Goal: Task Accomplishment & Management: Manage account settings

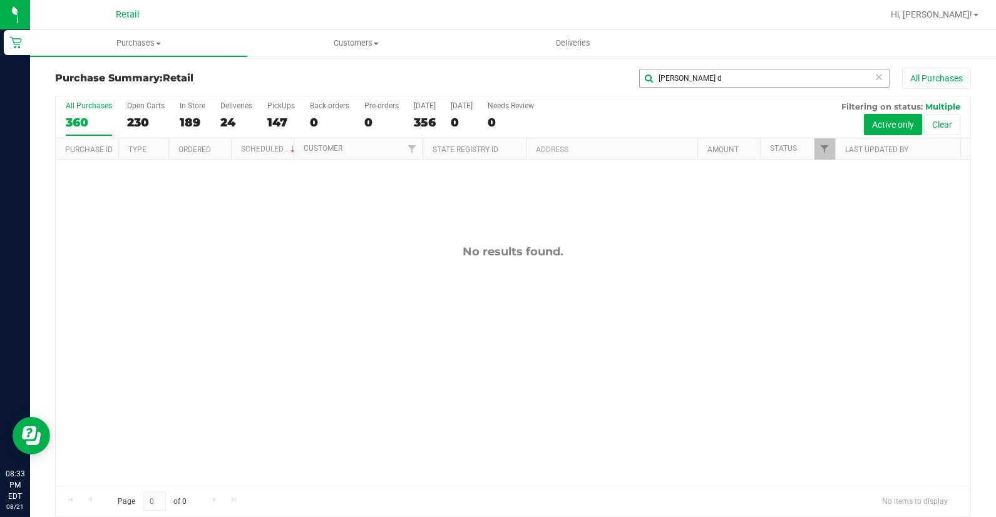
click at [692, 76] on input "[PERSON_NAME] d" at bounding box center [764, 78] width 250 height 19
type input "[PERSON_NAME]"
click at [147, 49] on uib-tab-heading "Purchases Summary of purchases Fulfillment All purchases" at bounding box center [138, 43] width 217 height 26
click at [116, 100] on span "All purchases" at bounding box center [74, 105] width 89 height 11
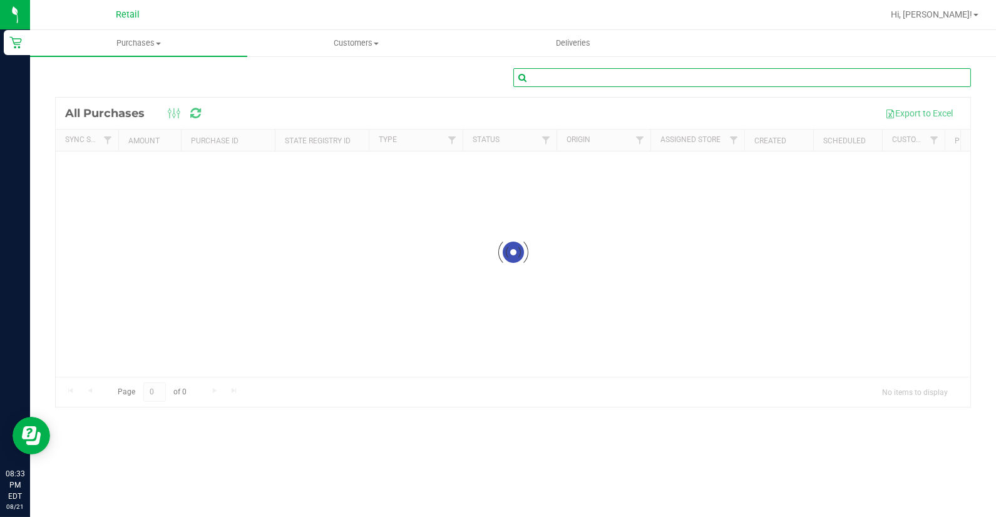
click at [677, 83] on input "text" at bounding box center [742, 77] width 458 height 19
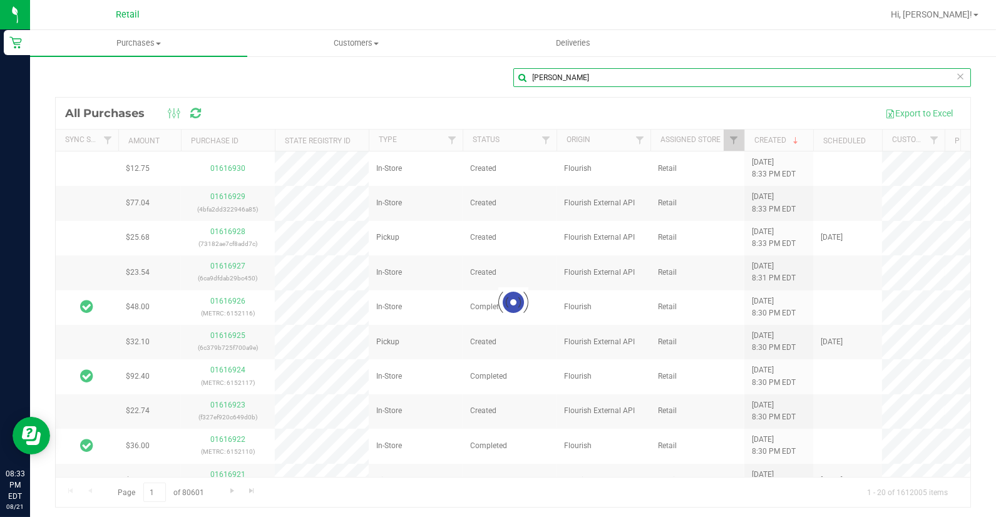
type input "[PERSON_NAME]"
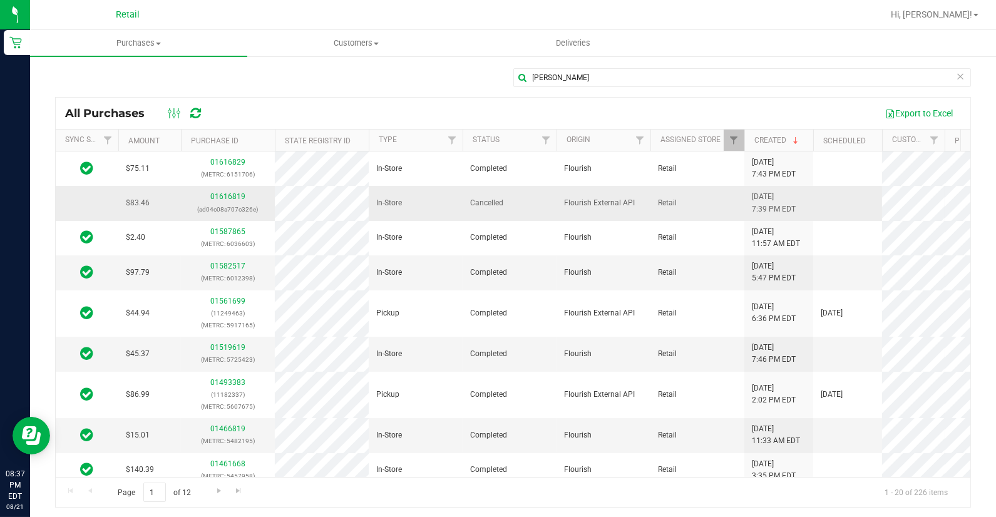
click at [232, 191] on div "01616819 (ad04c08a707c326e)" at bounding box center [227, 203] width 79 height 24
click at [227, 198] on link "01616819" at bounding box center [227, 196] width 35 height 9
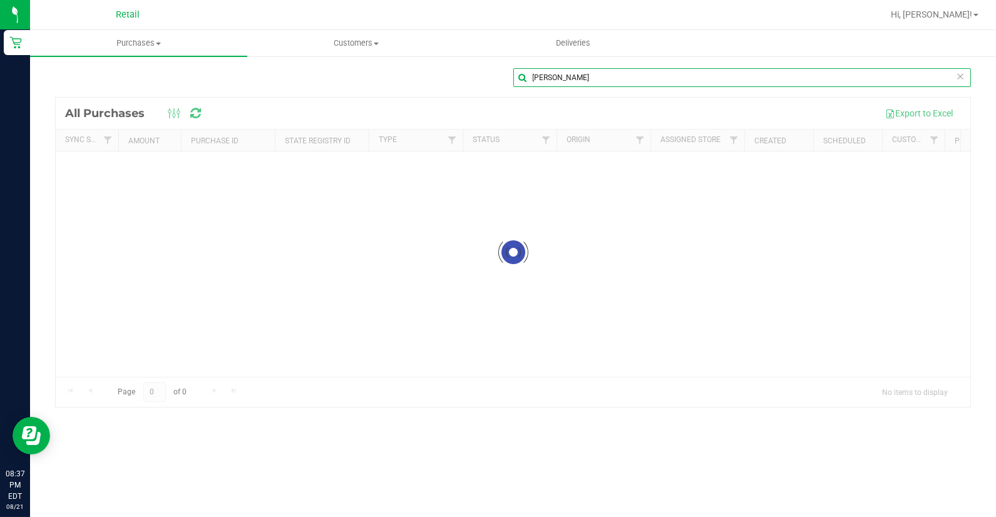
click at [601, 71] on input "[PERSON_NAME]" at bounding box center [742, 77] width 458 height 19
type input "c"
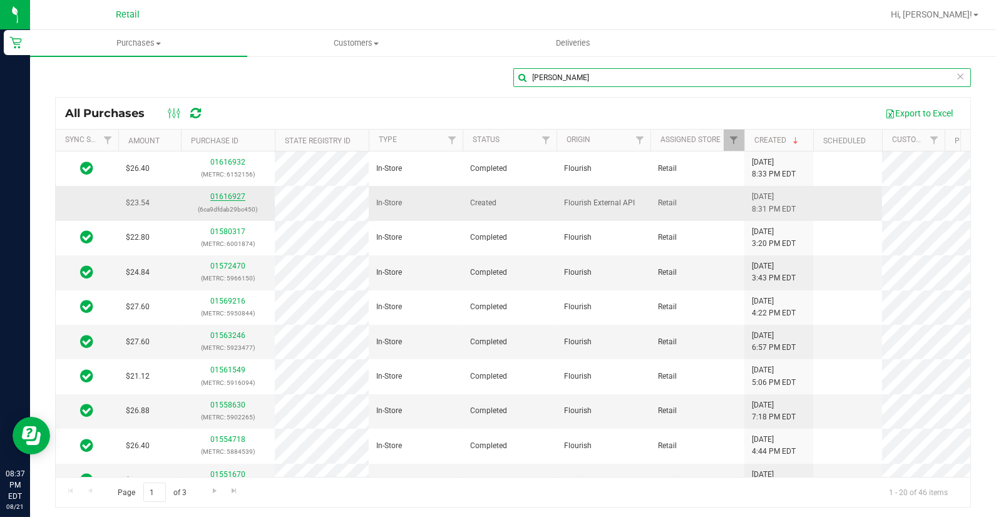
type input "[PERSON_NAME]"
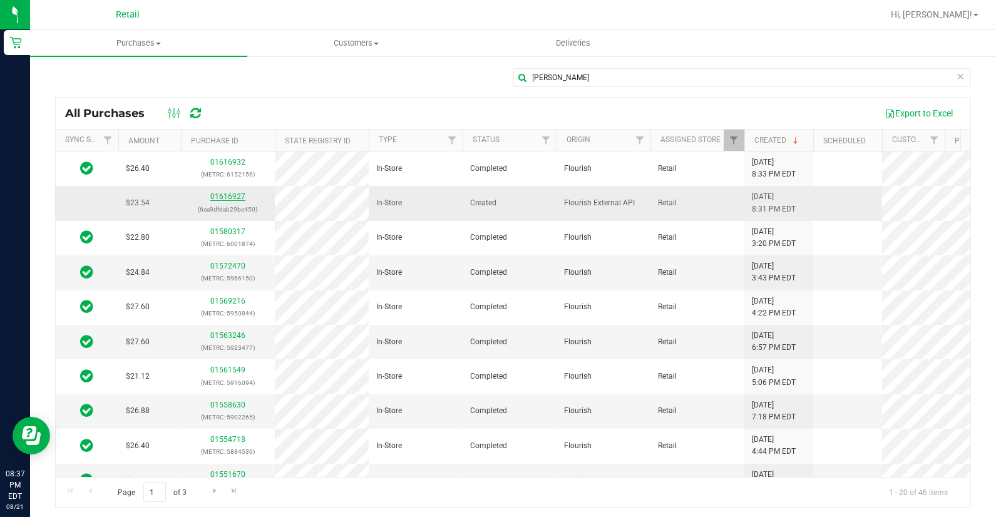
click at [220, 194] on link "01616927" at bounding box center [227, 196] width 35 height 9
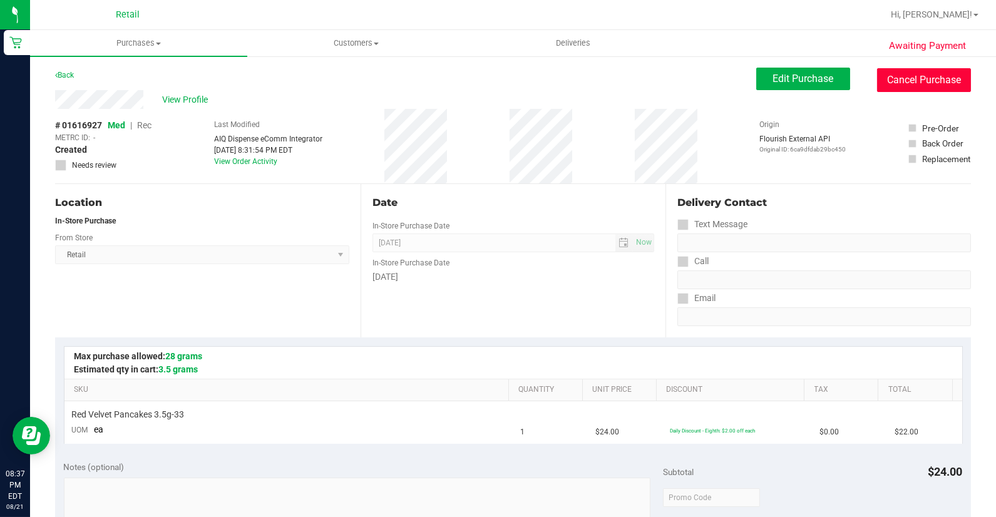
click at [905, 85] on button "Cancel Purchase" at bounding box center [924, 80] width 94 height 24
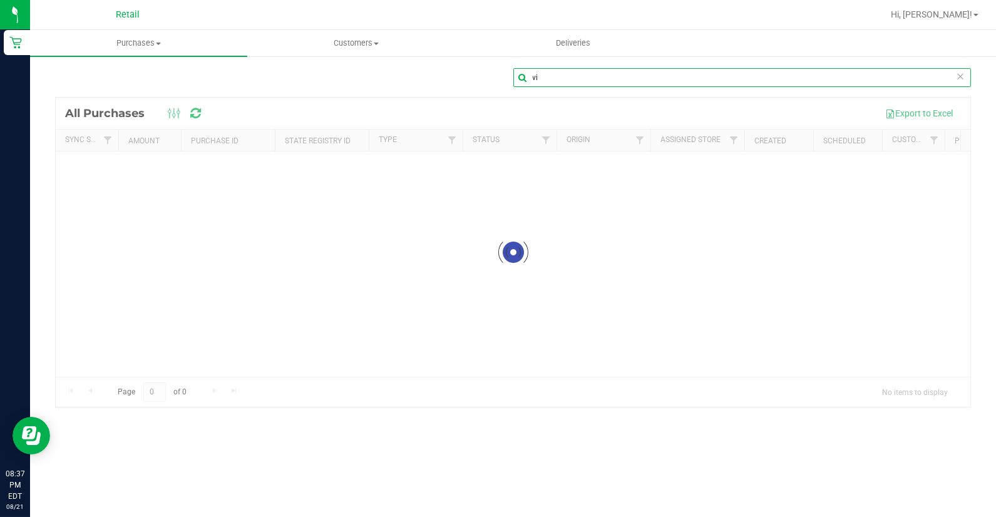
type input "v"
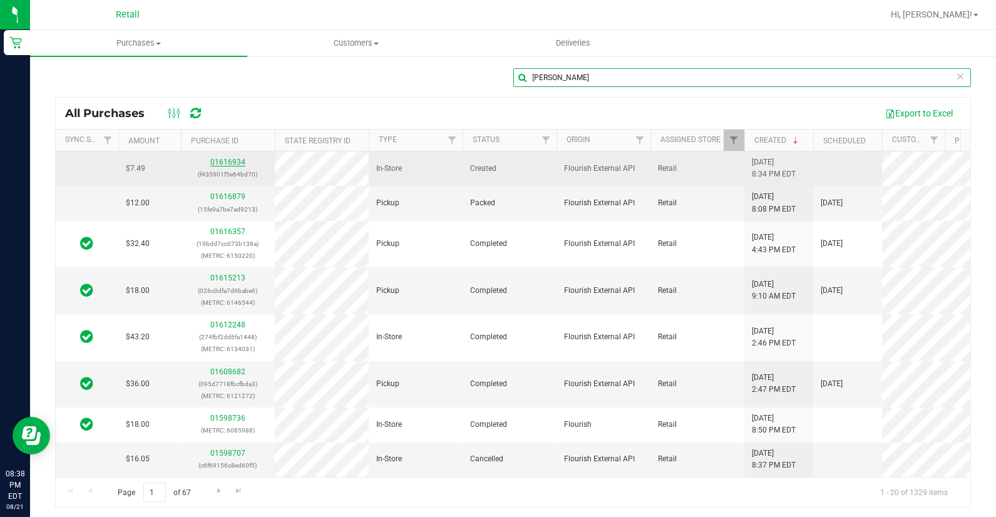
type input "[PERSON_NAME]"
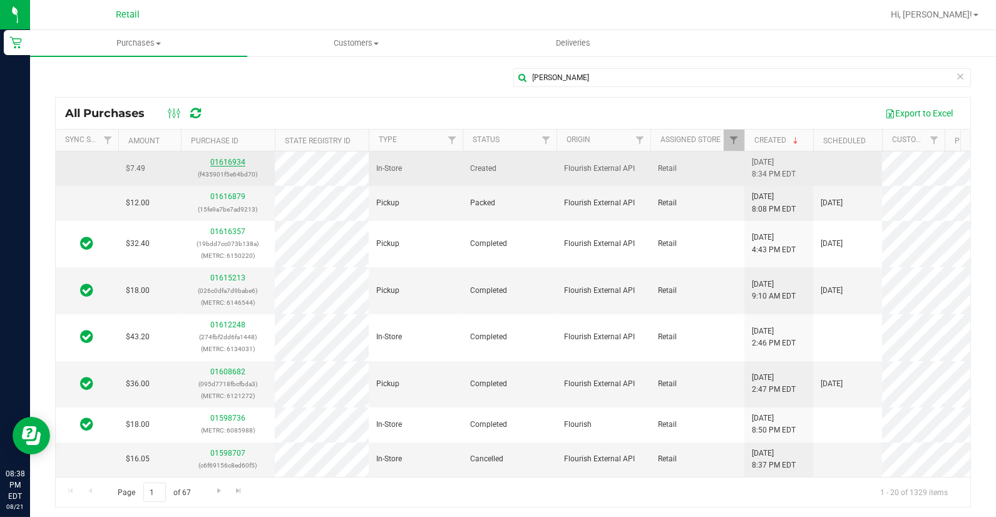
click at [232, 162] on link "01616934" at bounding box center [227, 162] width 35 height 9
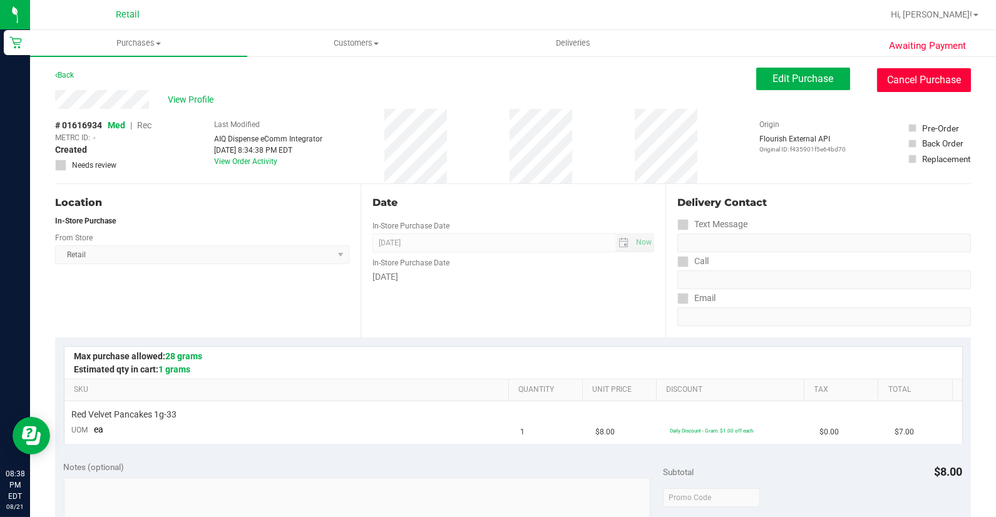
click at [884, 83] on button "Cancel Purchase" at bounding box center [924, 80] width 94 height 24
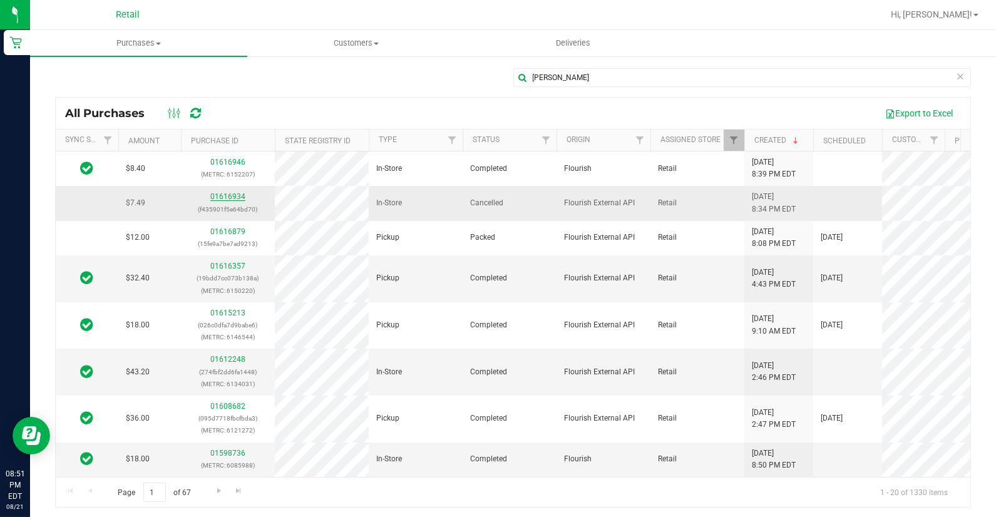
click at [237, 196] on link "01616934" at bounding box center [227, 196] width 35 height 9
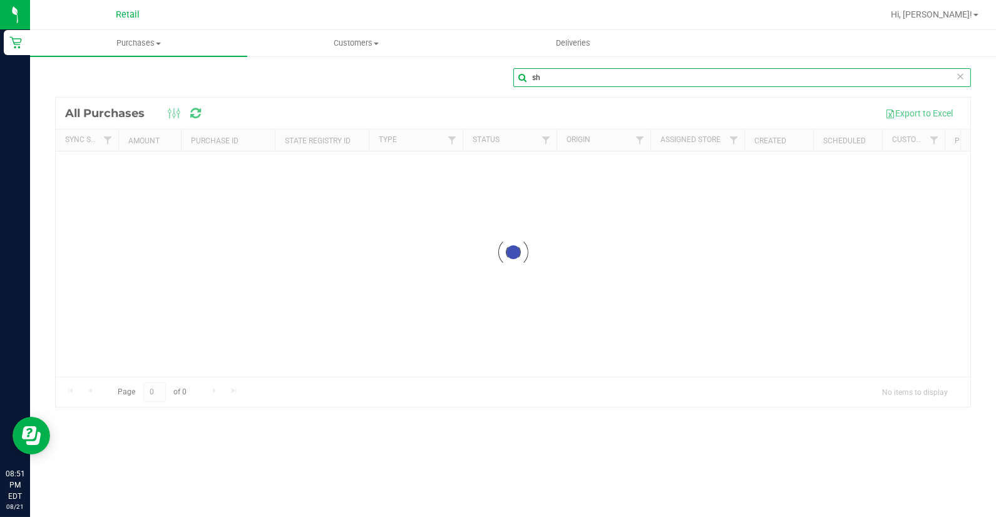
type input "s"
type input "[PERSON_NAME]"
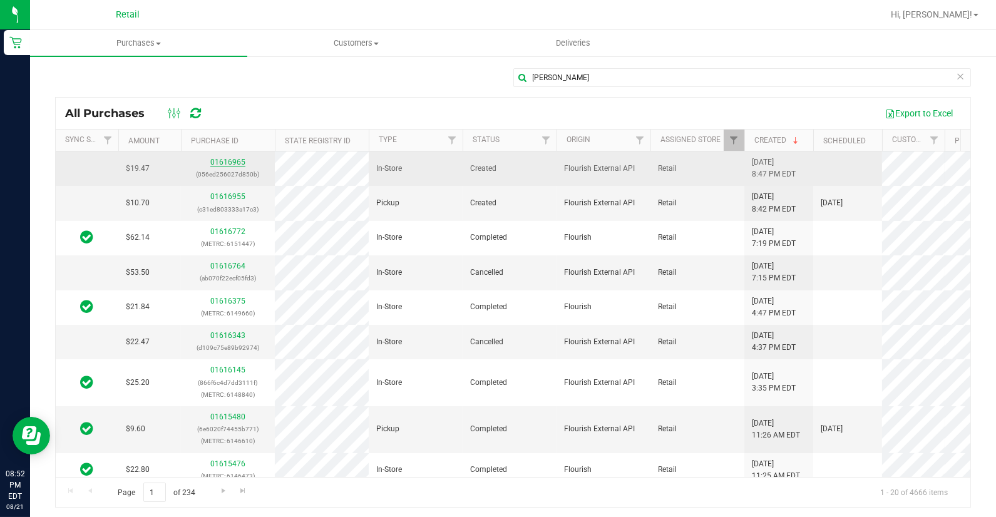
click at [229, 160] on link "01616965" at bounding box center [227, 162] width 35 height 9
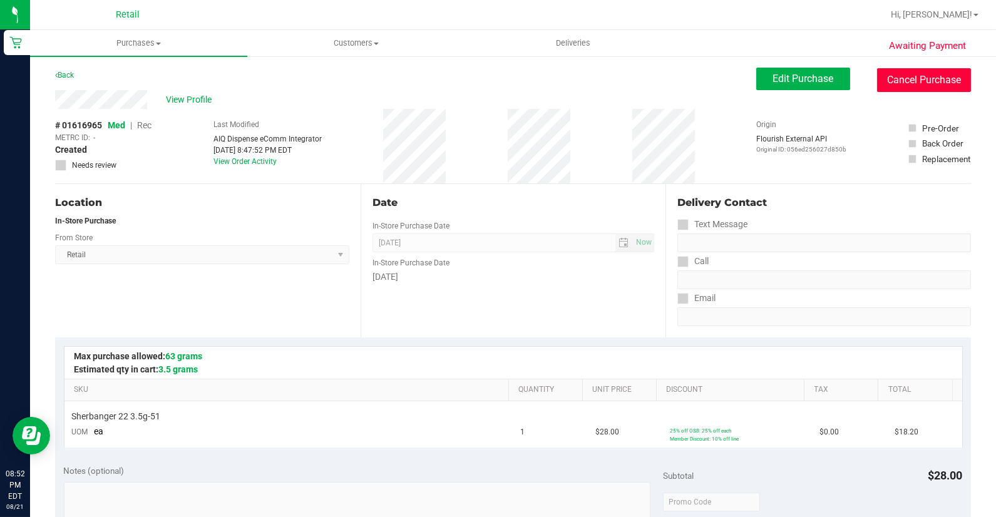
click at [877, 77] on button "Cancel Purchase" at bounding box center [924, 80] width 94 height 24
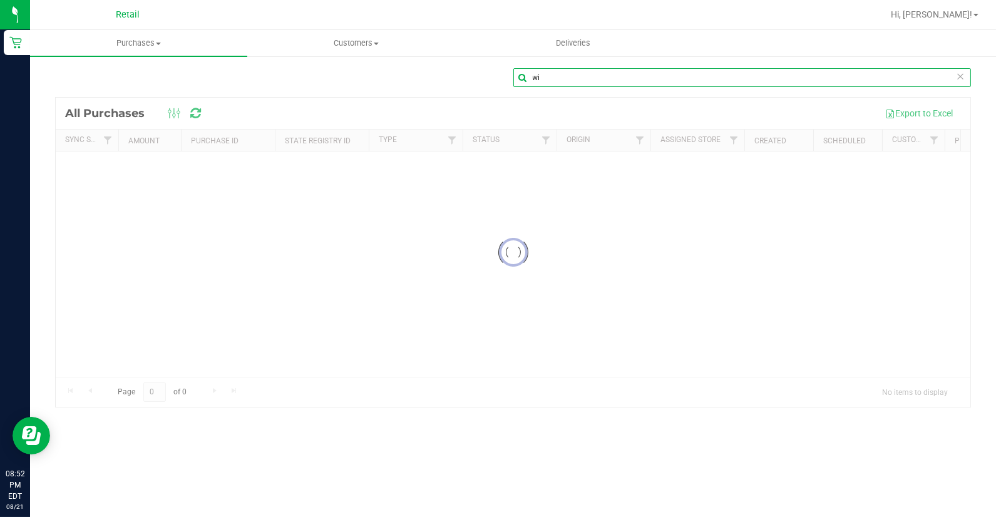
type input "w"
type input "[PERSON_NAME]"
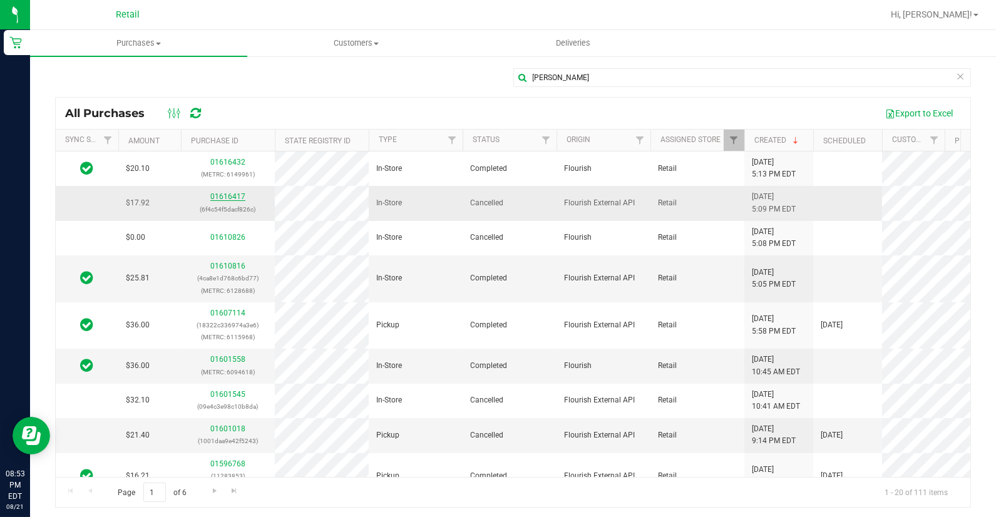
click at [227, 194] on link "01616417" at bounding box center [227, 196] width 35 height 9
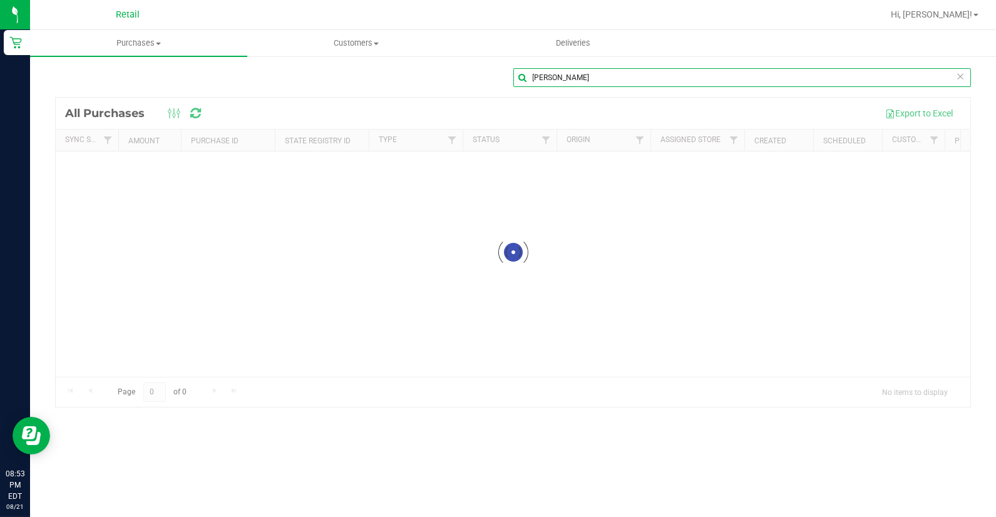
click at [550, 76] on input "[PERSON_NAME]" at bounding box center [742, 77] width 458 height 19
type input "r"
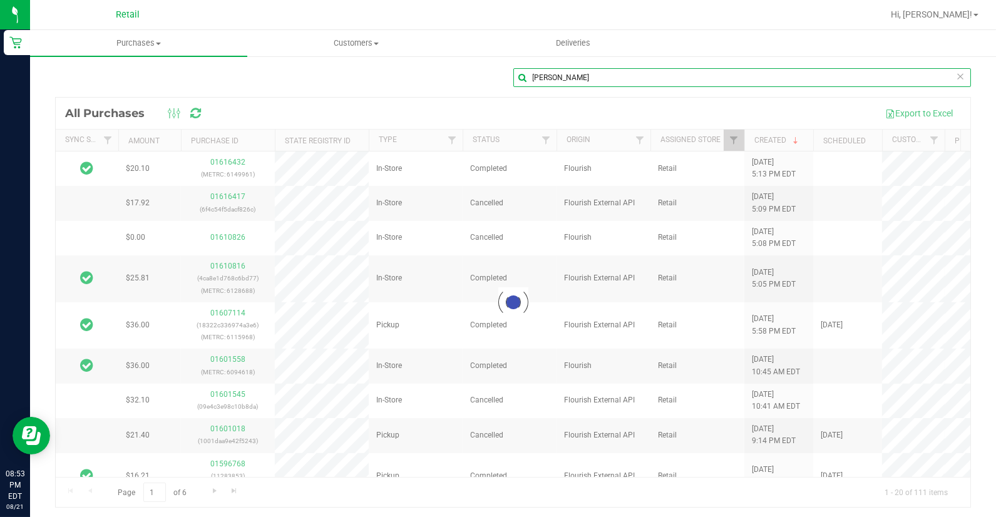
type input "[PERSON_NAME]"
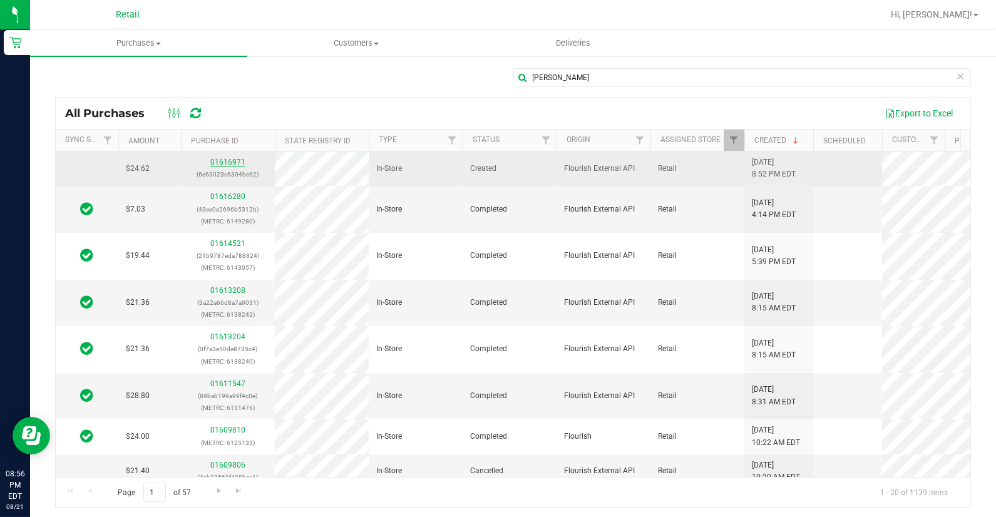
click at [232, 160] on link "01616971" at bounding box center [227, 162] width 35 height 9
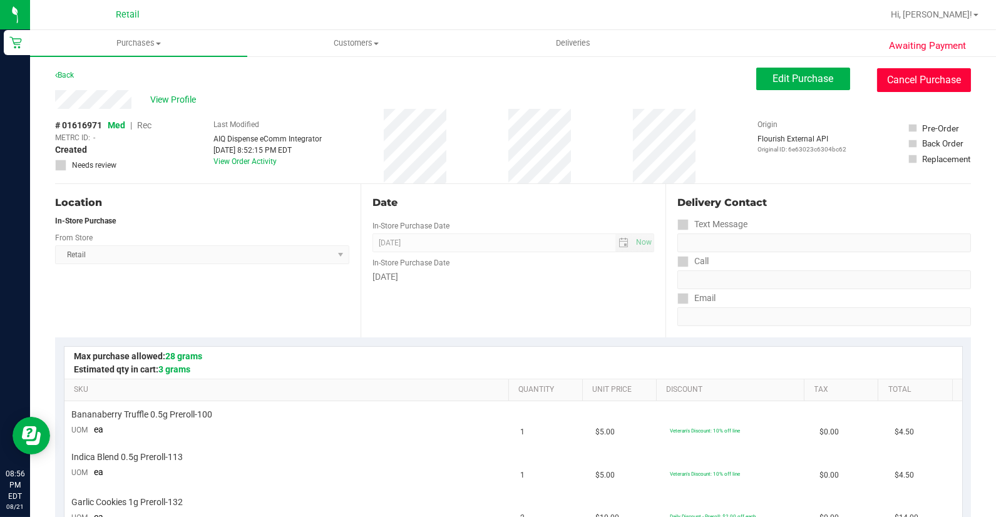
click at [940, 85] on button "Cancel Purchase" at bounding box center [924, 80] width 94 height 24
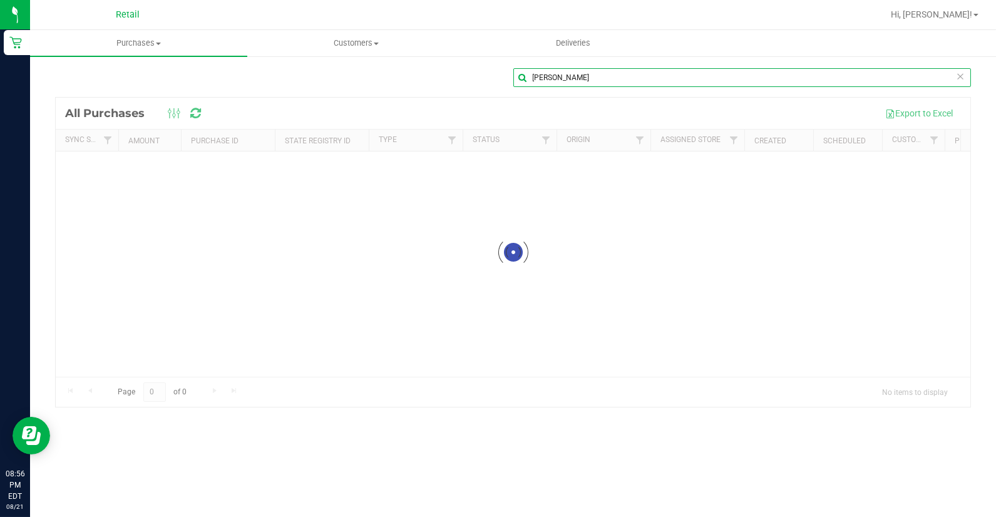
click at [607, 76] on input "[PERSON_NAME]" at bounding box center [742, 77] width 458 height 19
type input "k"
type input "[PERSON_NAME]"
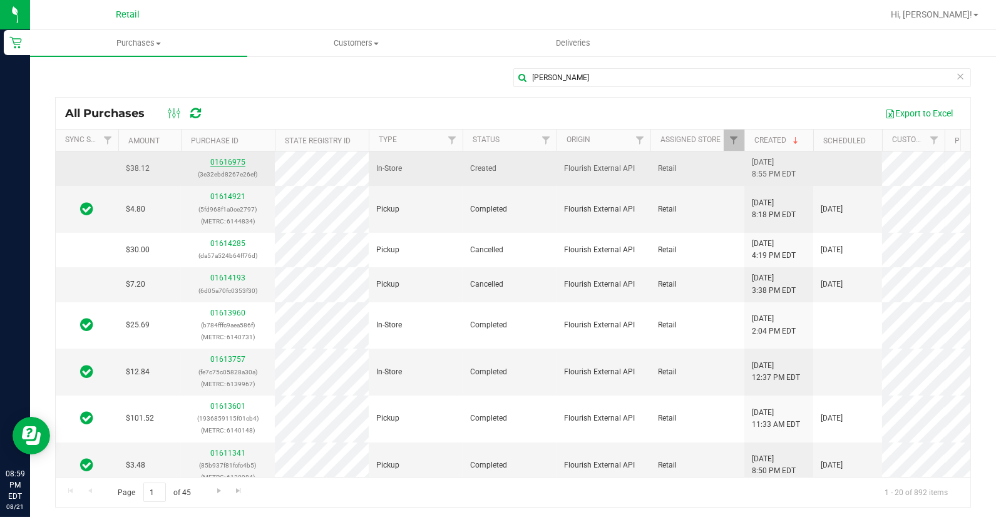
click at [220, 162] on link "01616975" at bounding box center [227, 162] width 35 height 9
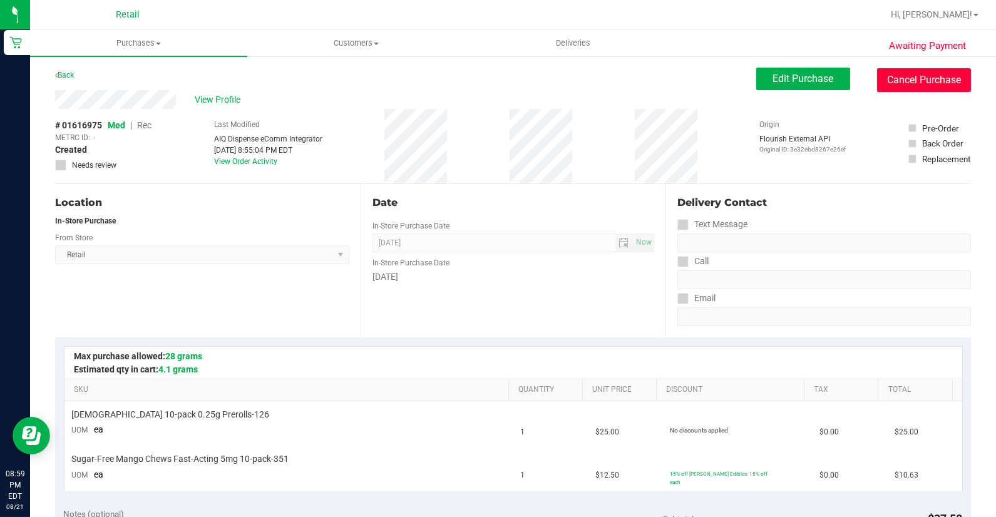
click at [883, 81] on button "Cancel Purchase" at bounding box center [924, 80] width 94 height 24
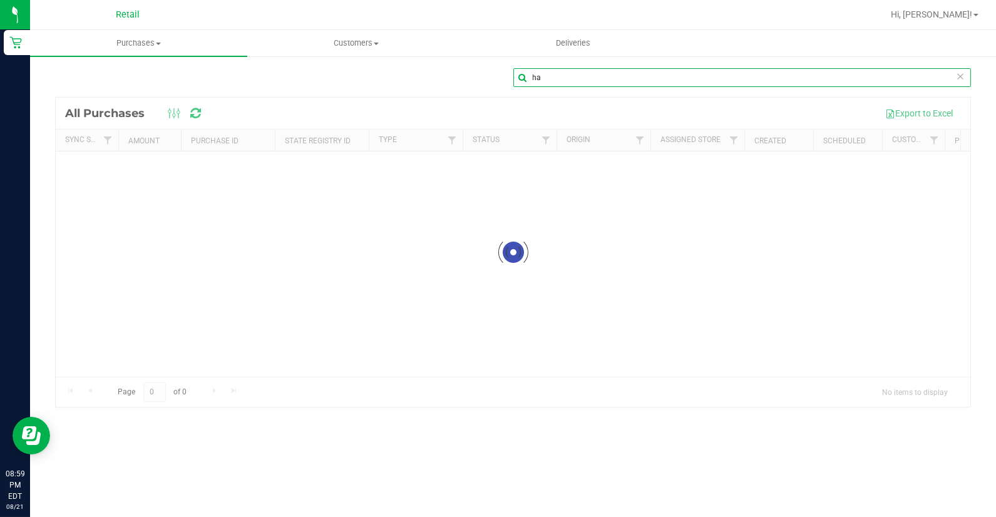
type input "h"
type input "angel"
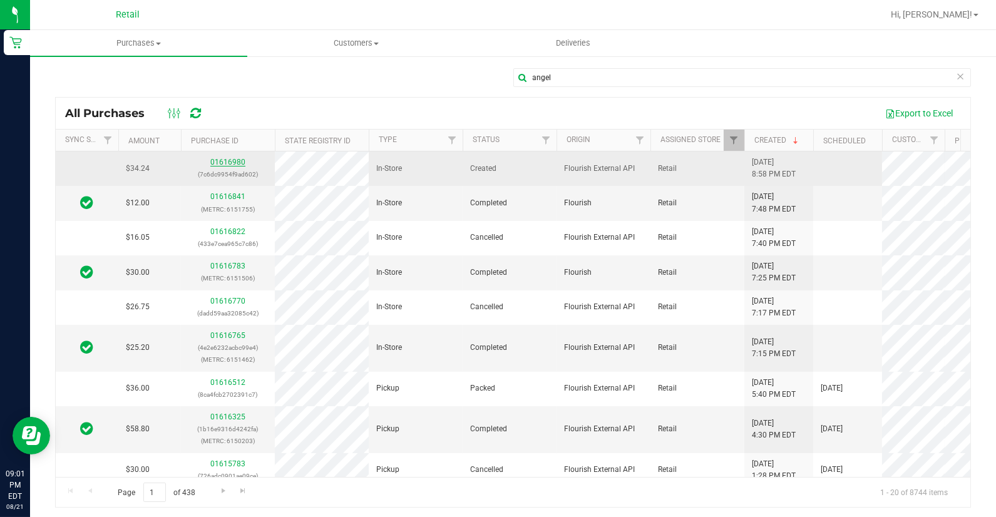
click at [230, 163] on link "01616980" at bounding box center [227, 162] width 35 height 9
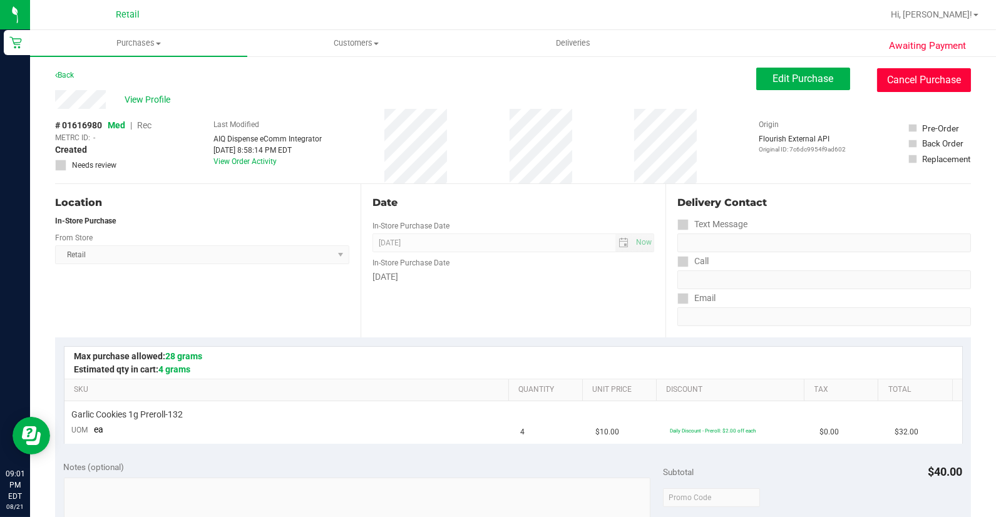
click at [893, 76] on button "Cancel Purchase" at bounding box center [924, 80] width 94 height 24
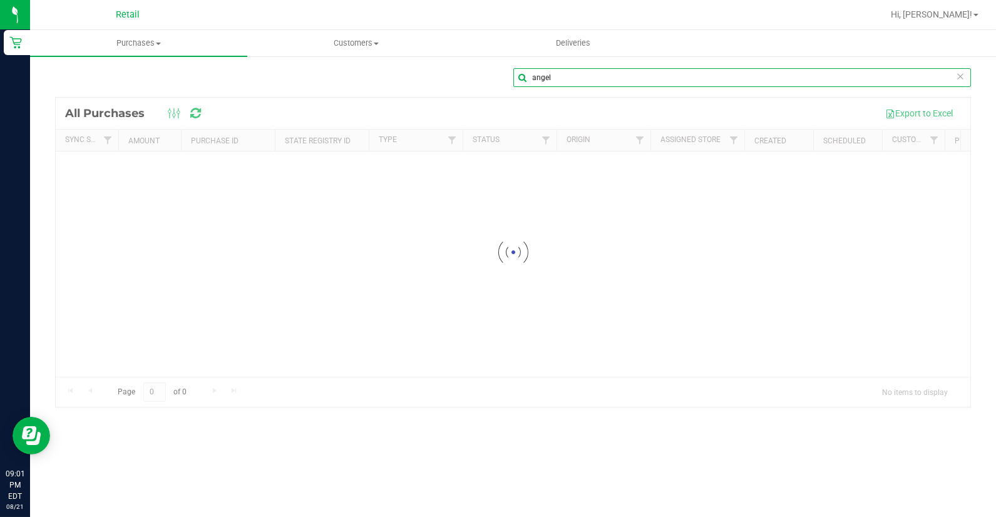
click at [585, 73] on input "angel" at bounding box center [742, 77] width 458 height 19
type input "a"
type input "solange"
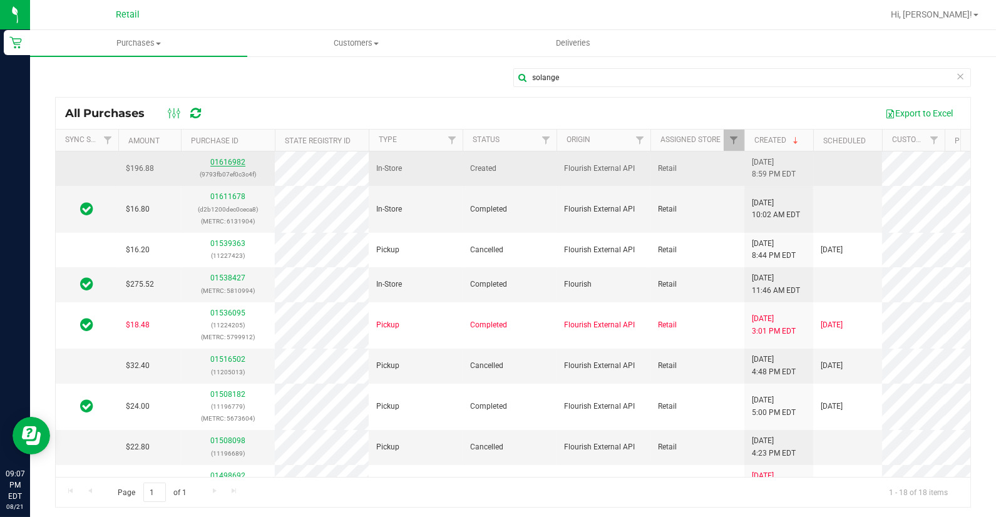
click at [224, 165] on link "01616982" at bounding box center [227, 162] width 35 height 9
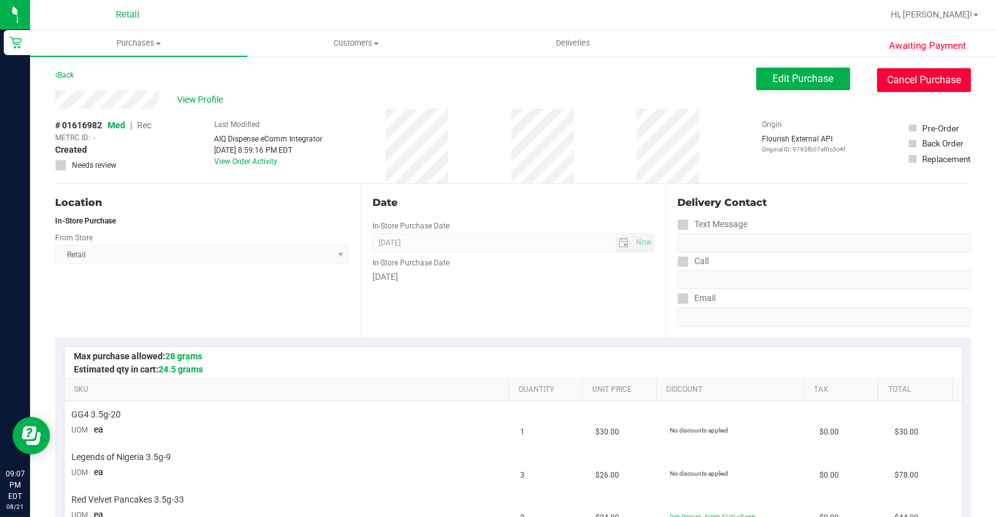
click at [899, 86] on button "Cancel Purchase" at bounding box center [924, 80] width 94 height 24
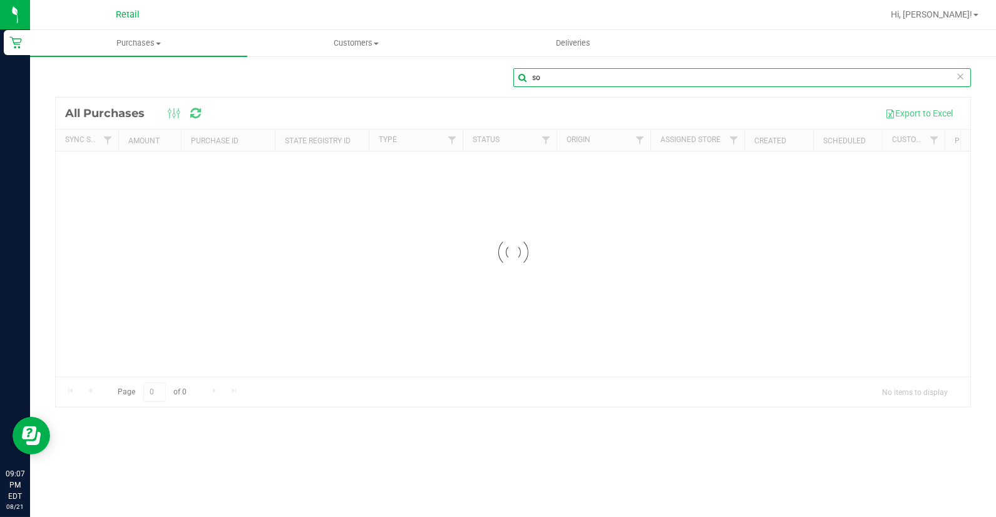
type input "s"
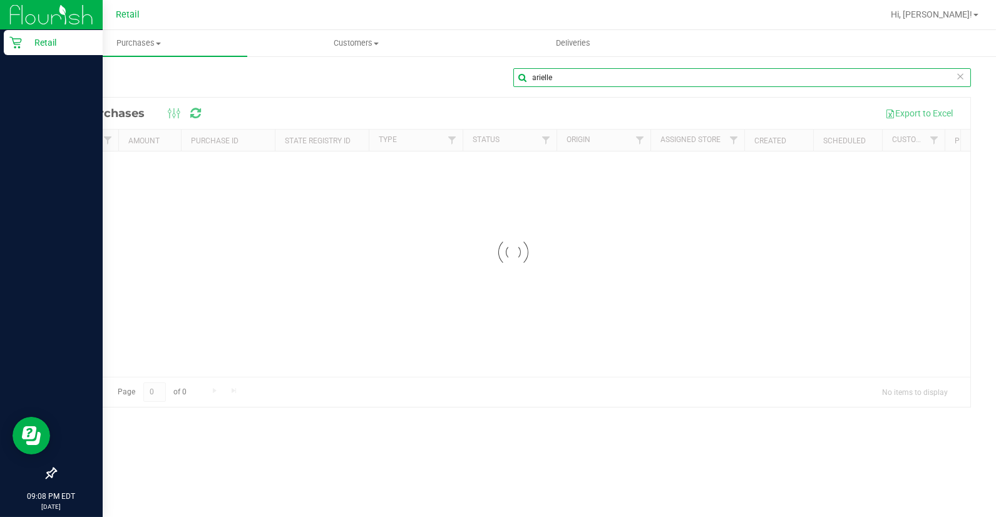
type input "arielle"
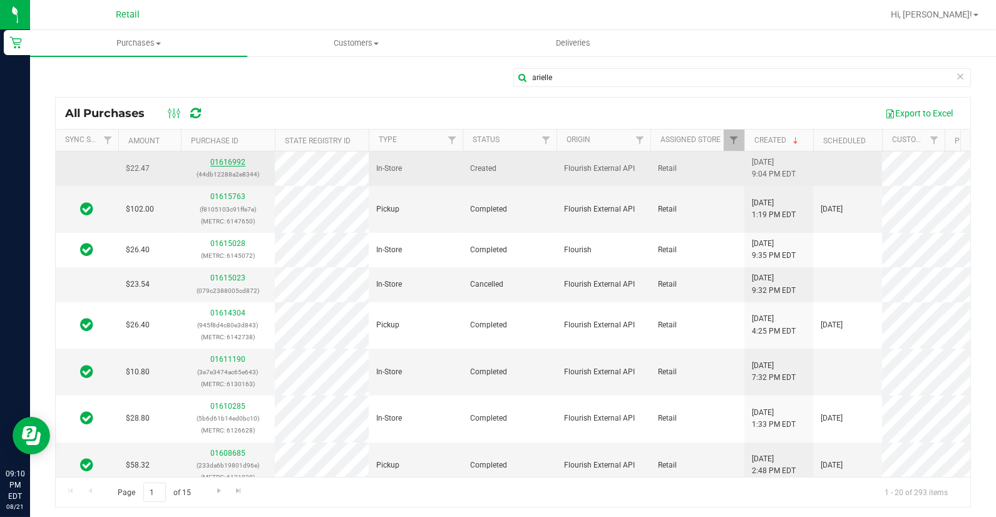
click at [220, 162] on link "01616992" at bounding box center [227, 162] width 35 height 9
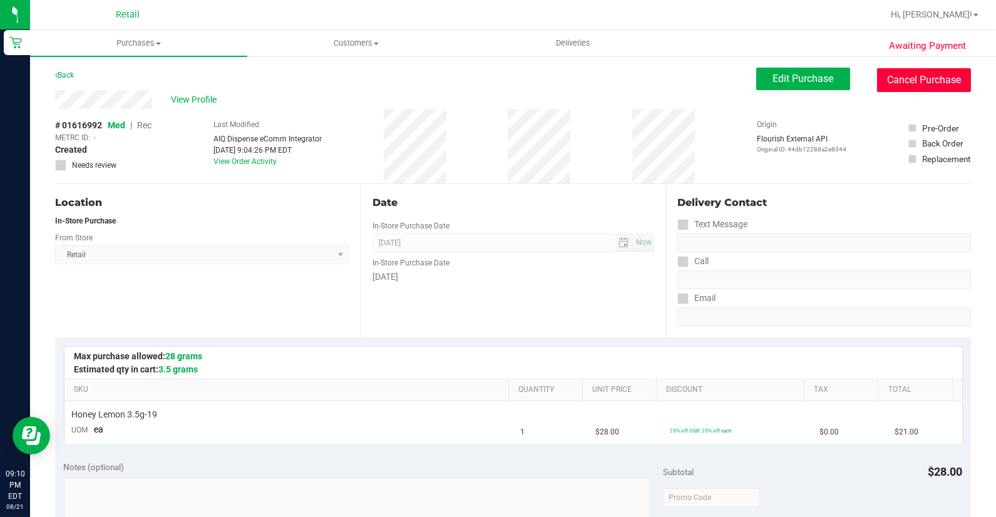
click at [958, 77] on button "Cancel Purchase" at bounding box center [924, 80] width 94 height 24
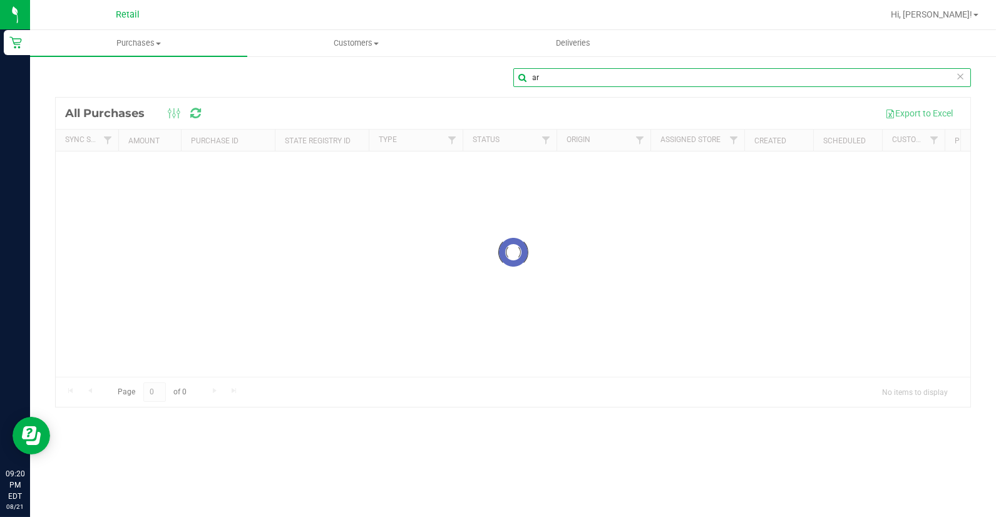
type input "a"
type input "[PERSON_NAME]"
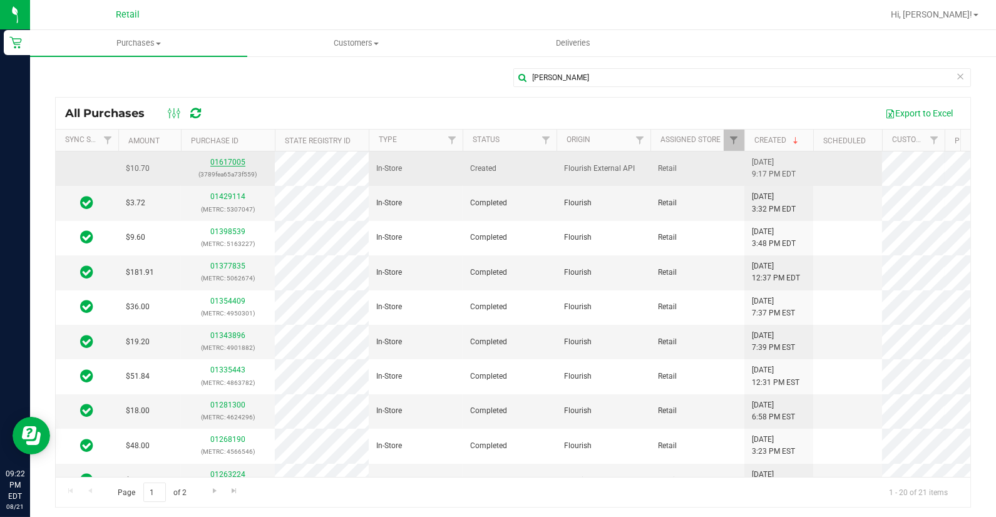
click at [234, 161] on link "01617005" at bounding box center [227, 162] width 35 height 9
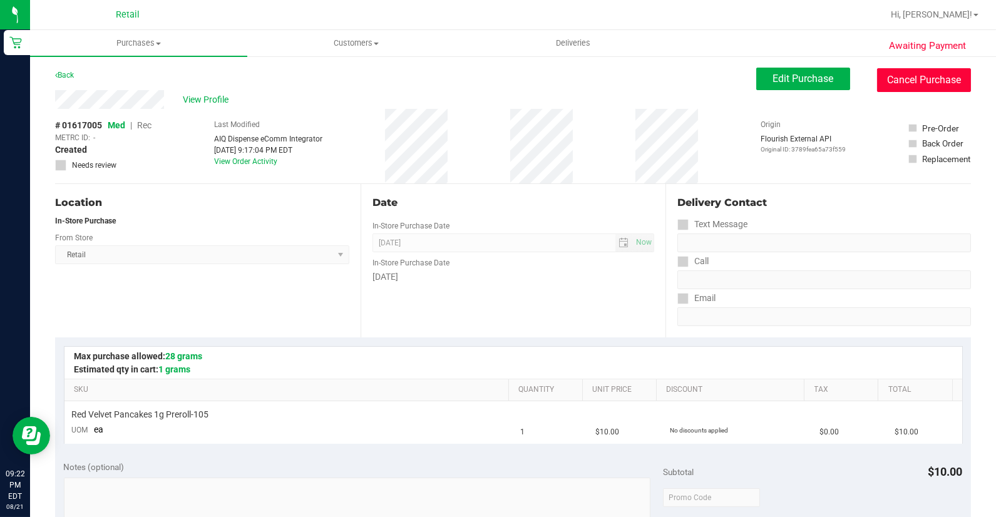
click at [894, 80] on button "Cancel Purchase" at bounding box center [924, 80] width 94 height 24
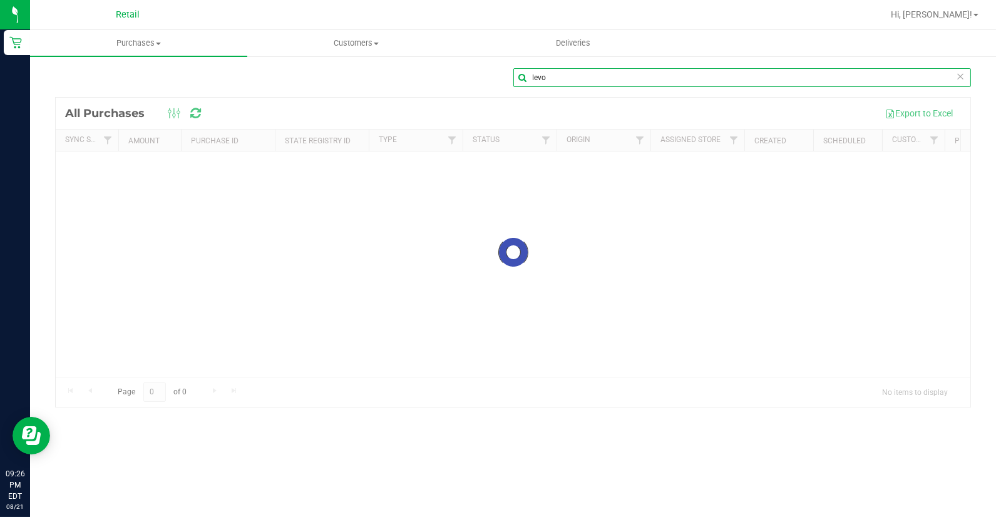
type input "[PERSON_NAME]"
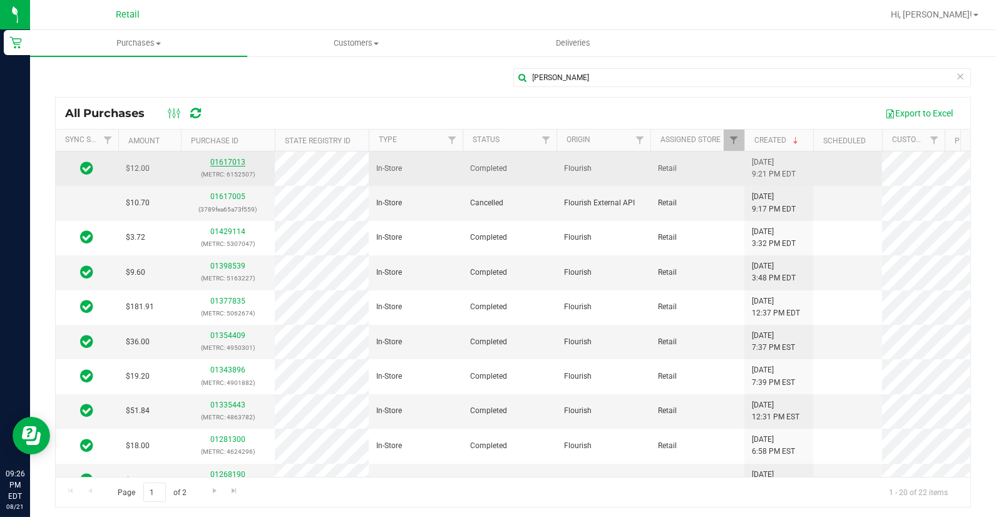
click at [227, 160] on link "01617013" at bounding box center [227, 162] width 35 height 9
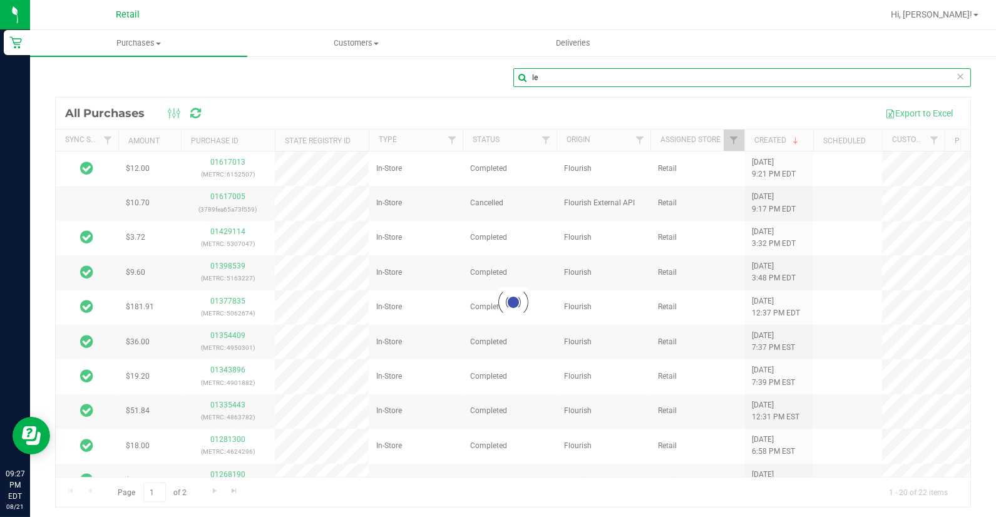
type input "l"
type input "[PERSON_NAME]"
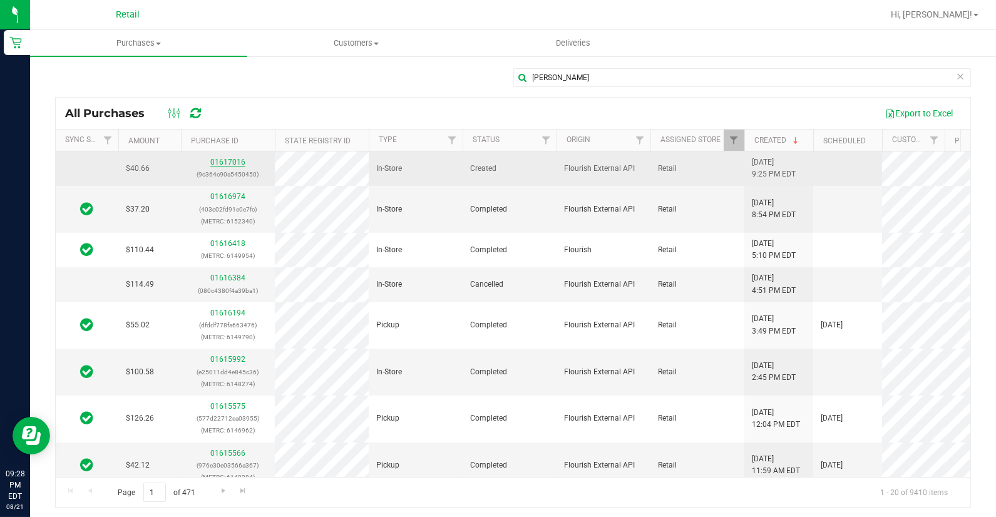
click at [217, 159] on link "01617016" at bounding box center [227, 162] width 35 height 9
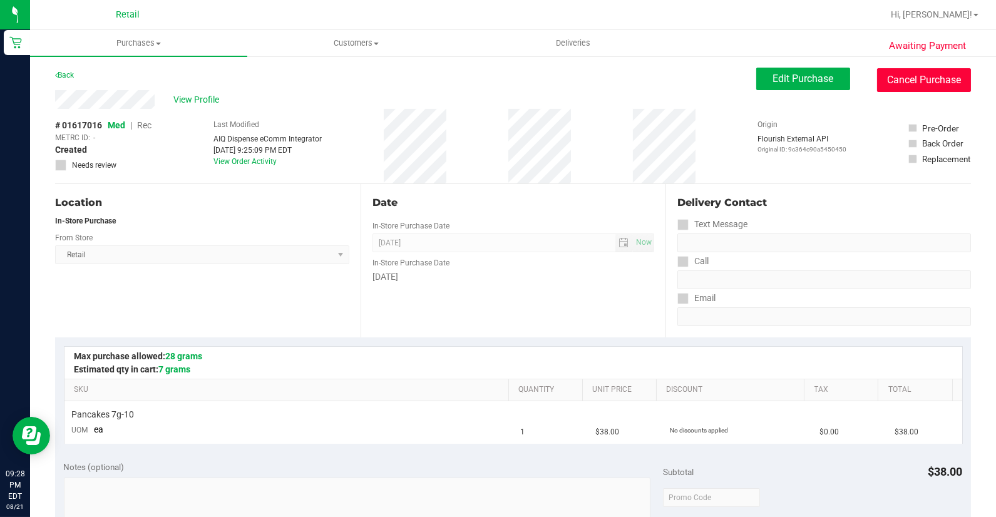
click at [903, 83] on button "Cancel Purchase" at bounding box center [924, 80] width 94 height 24
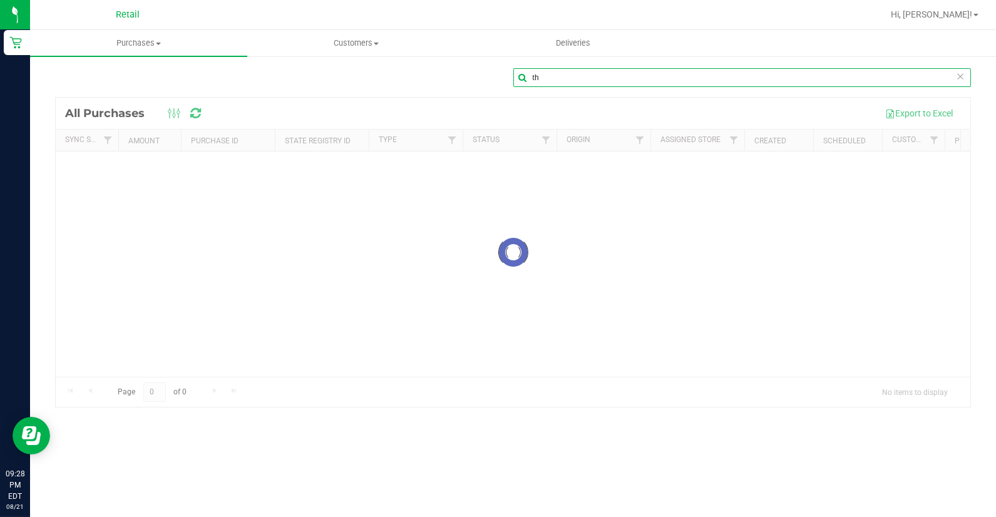
type input "t"
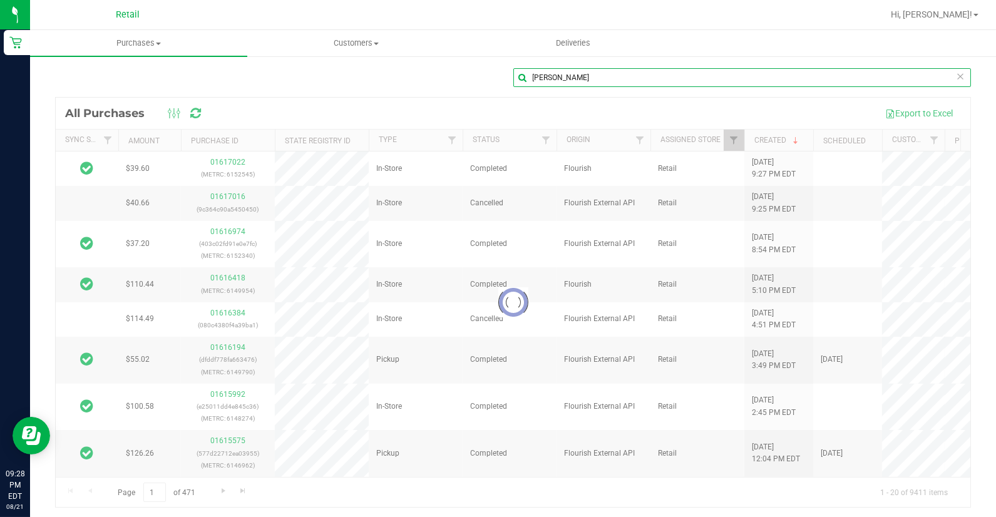
type input "[PERSON_NAME]"
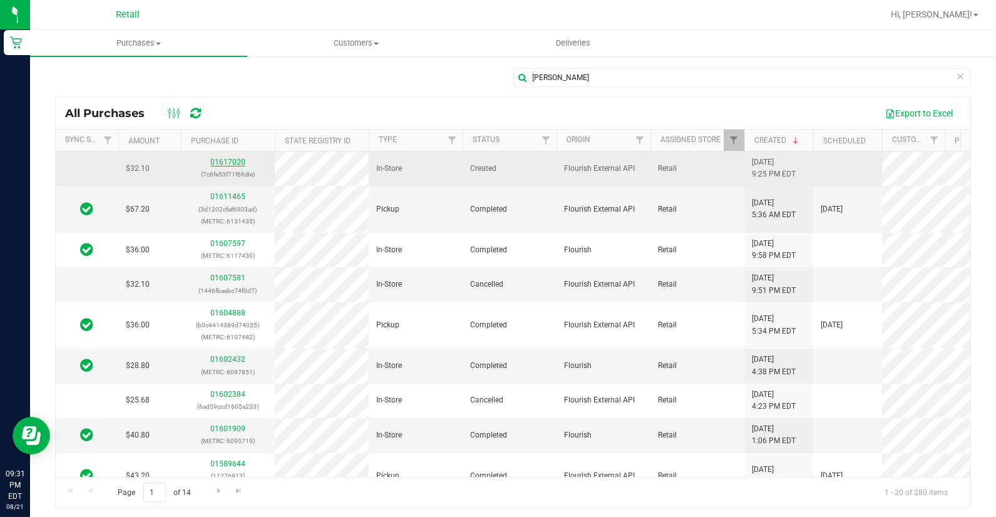
click at [240, 158] on link "01617020" at bounding box center [227, 162] width 35 height 9
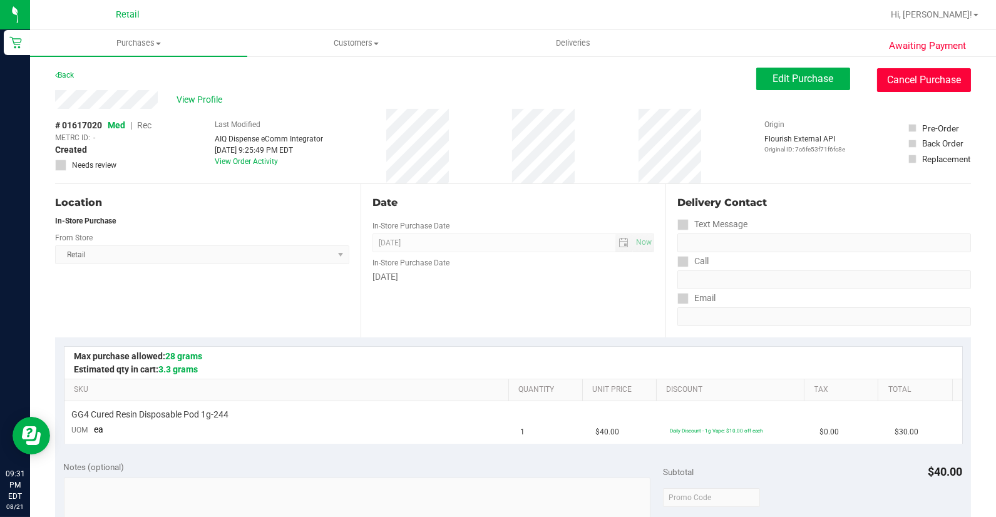
click at [914, 83] on button "Cancel Purchase" at bounding box center [924, 80] width 94 height 24
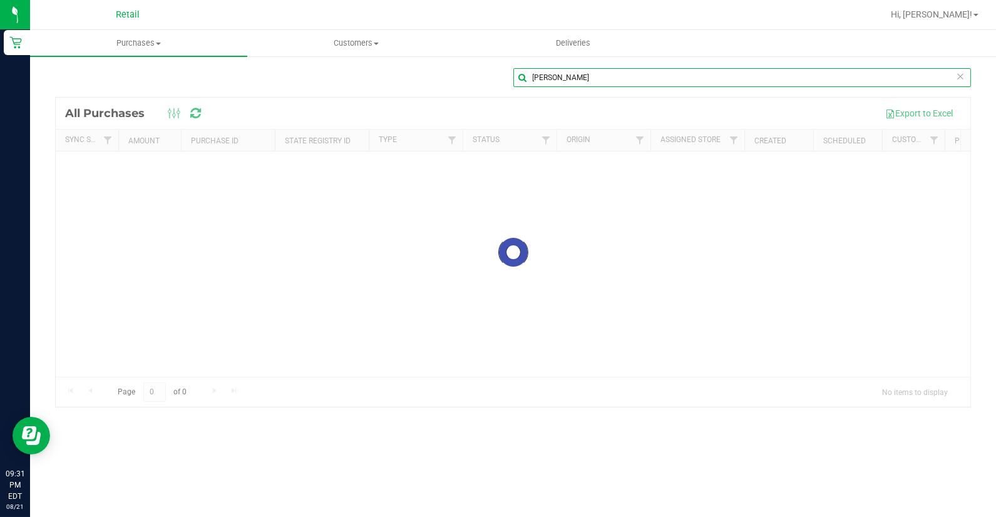
click at [595, 81] on input "[PERSON_NAME]" at bounding box center [742, 77] width 458 height 19
type input "jordyn"
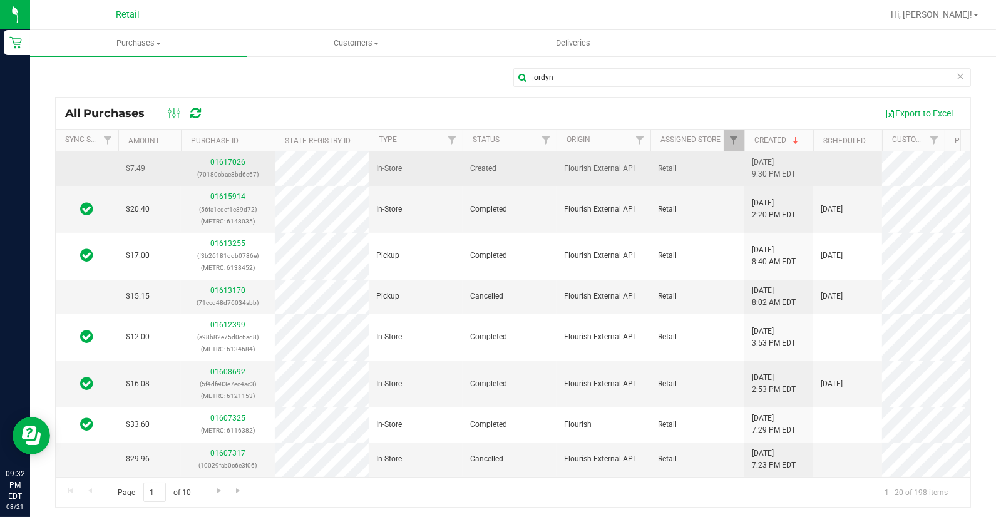
click at [220, 160] on link "01617026" at bounding box center [227, 162] width 35 height 9
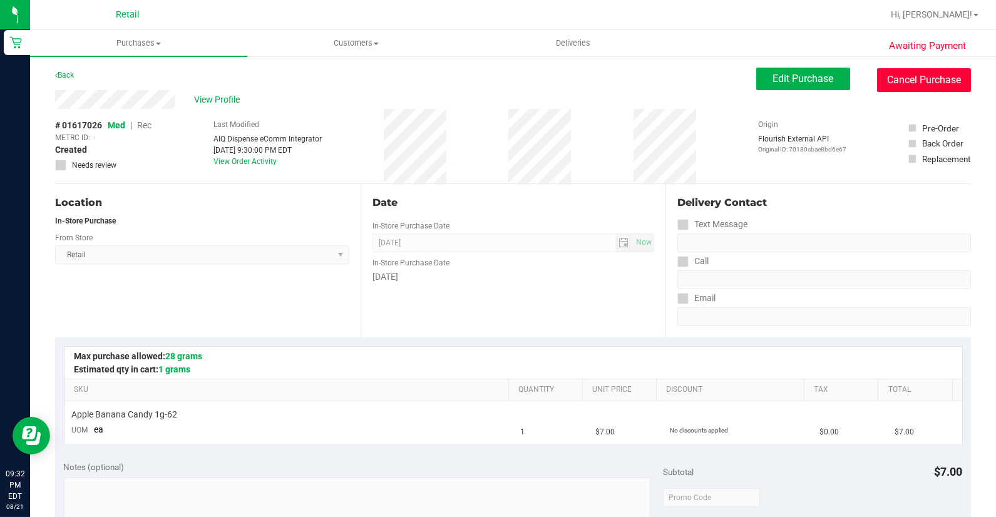
click at [892, 81] on button "Cancel Purchase" at bounding box center [924, 80] width 94 height 24
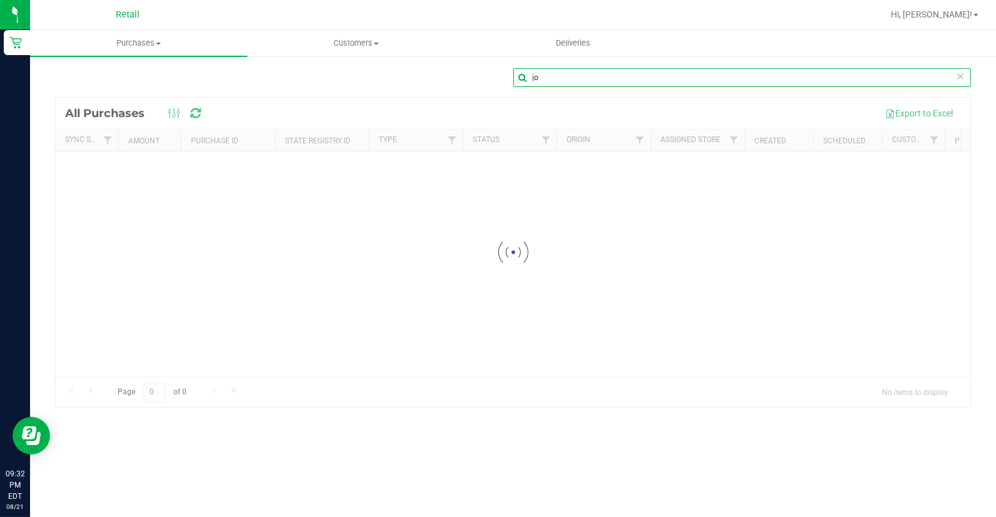
type input "j"
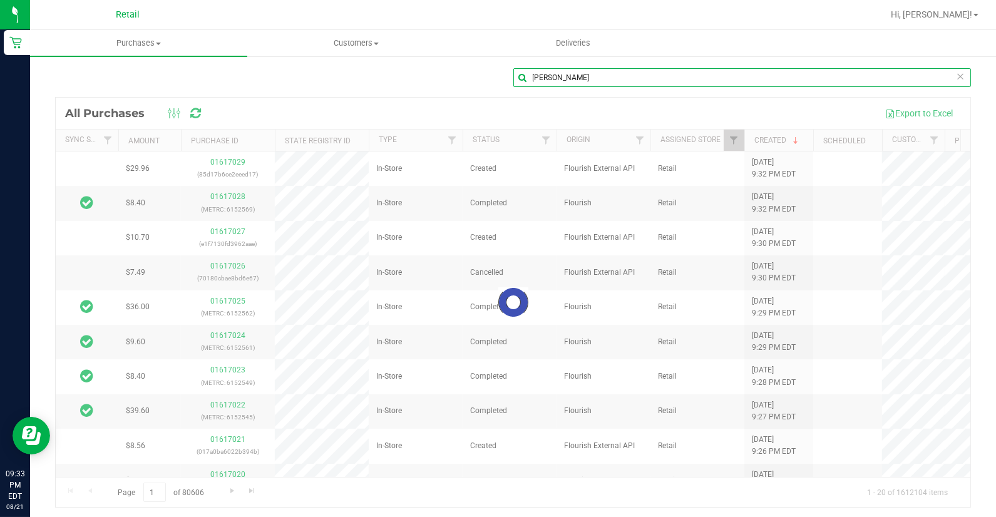
type input "[PERSON_NAME]"
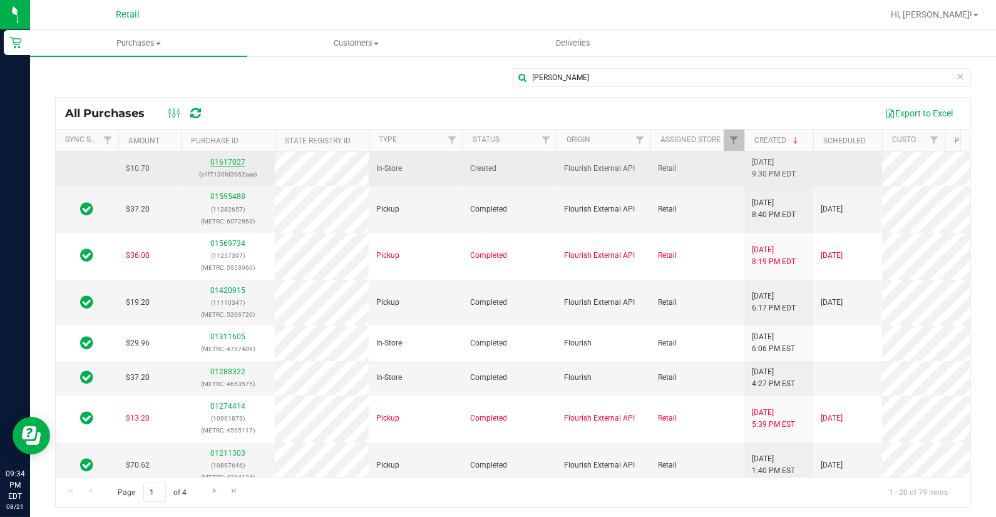
click at [224, 162] on link "01617027" at bounding box center [227, 162] width 35 height 9
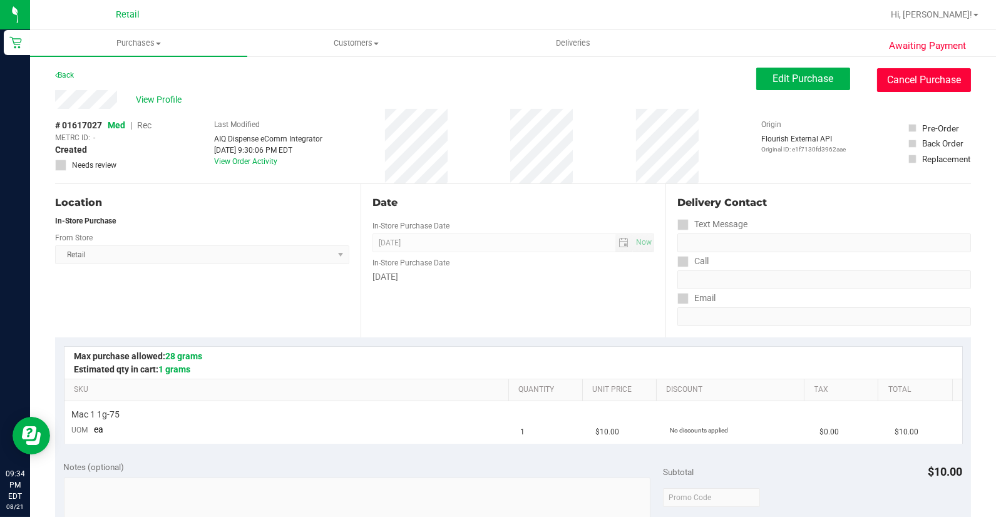
click at [892, 85] on button "Cancel Purchase" at bounding box center [924, 80] width 94 height 24
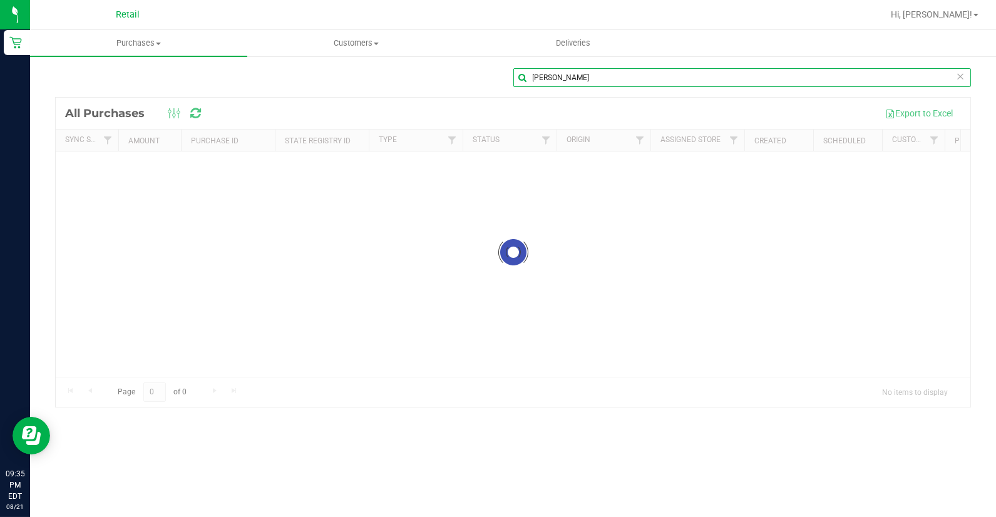
drag, startPoint x: 598, startPoint y: 78, endPoint x: 593, endPoint y: 89, distance: 12.3
click at [597, 80] on input "[PERSON_NAME]" at bounding box center [742, 77] width 458 height 19
type input "g"
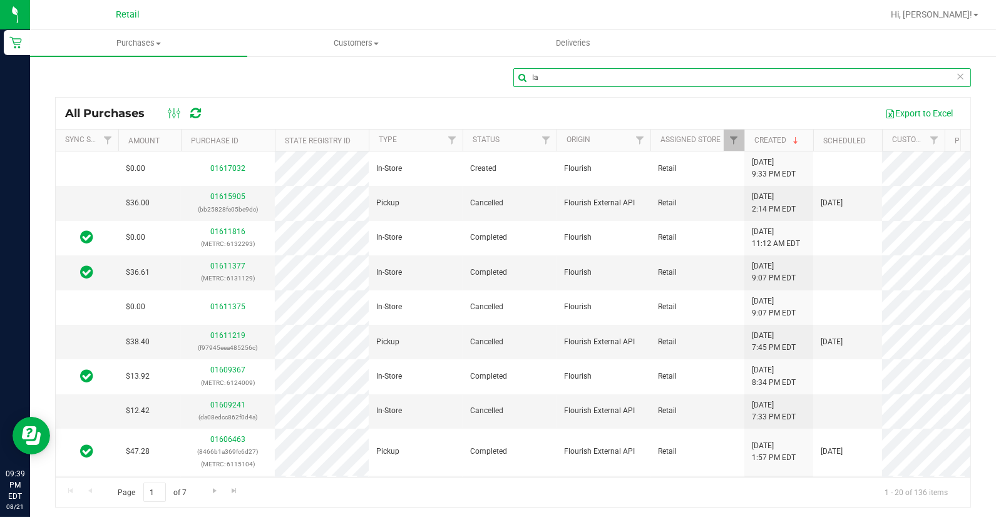
type input "l"
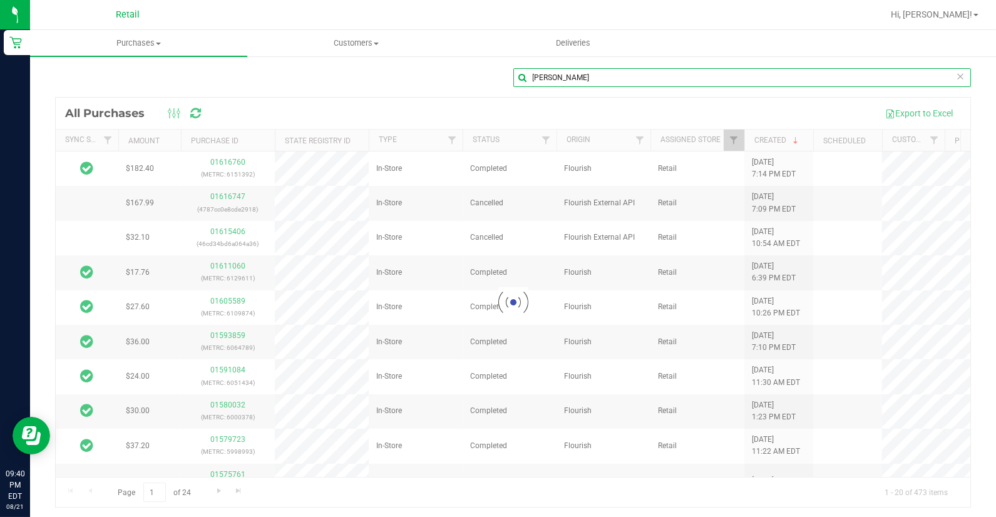
type input "[PERSON_NAME]"
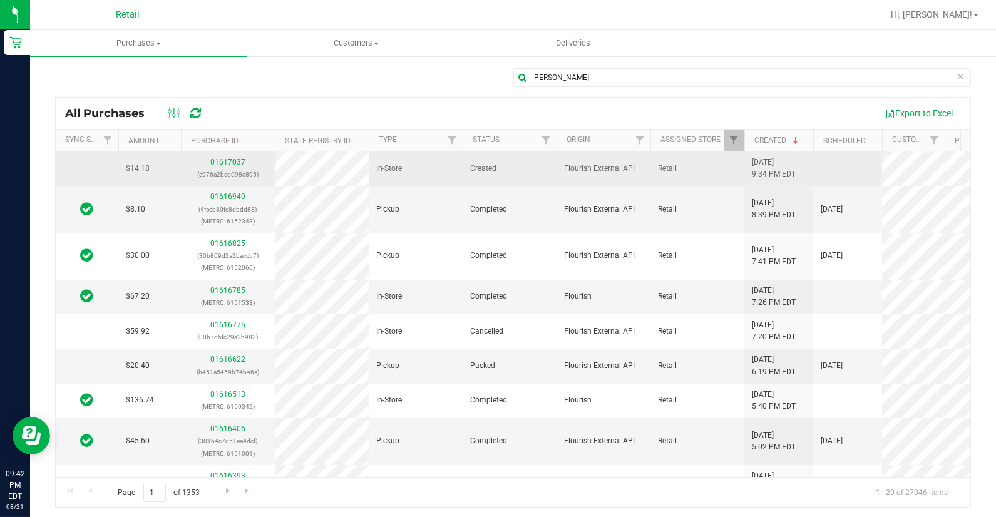
click at [239, 165] on link "01617037" at bounding box center [227, 162] width 35 height 9
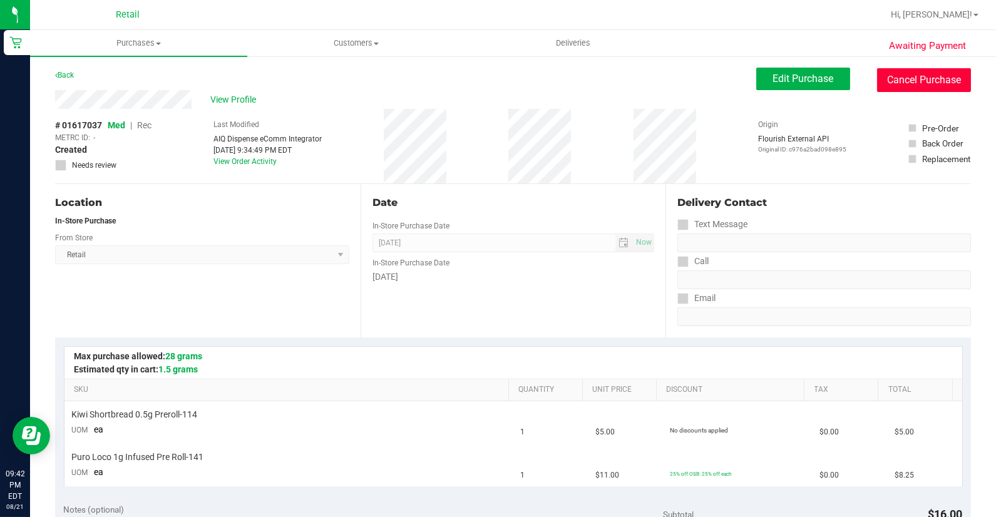
click at [897, 85] on button "Cancel Purchase" at bounding box center [924, 80] width 94 height 24
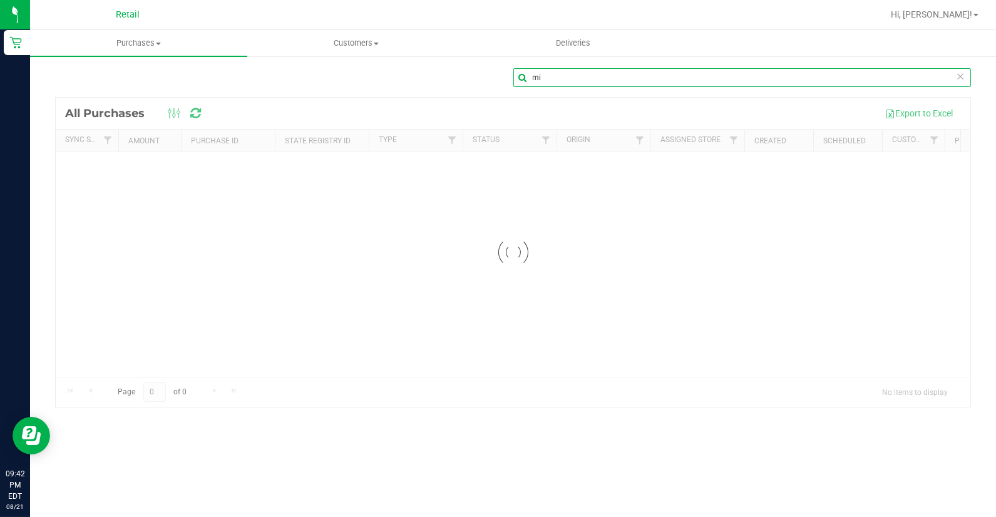
type input "m"
type input "[PERSON_NAME]"
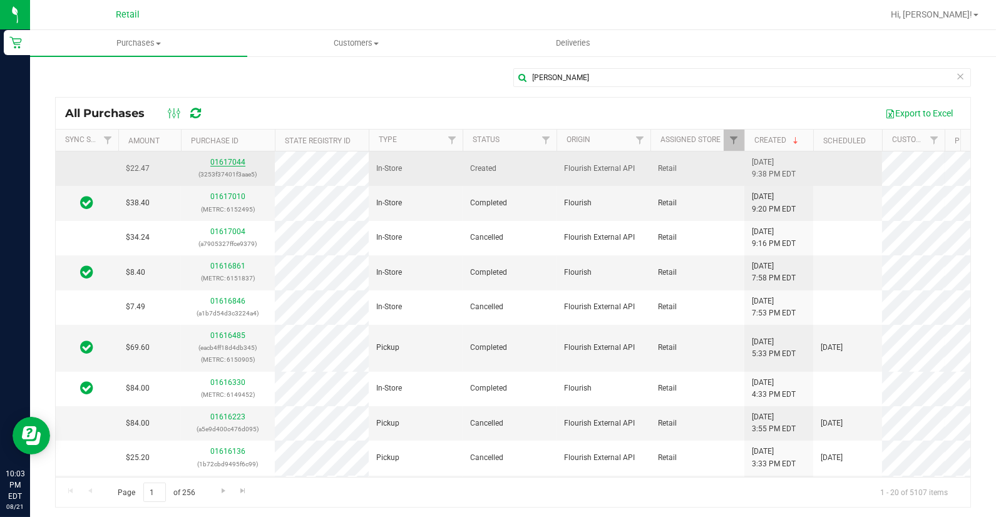
click at [230, 162] on link "01617044" at bounding box center [227, 162] width 35 height 9
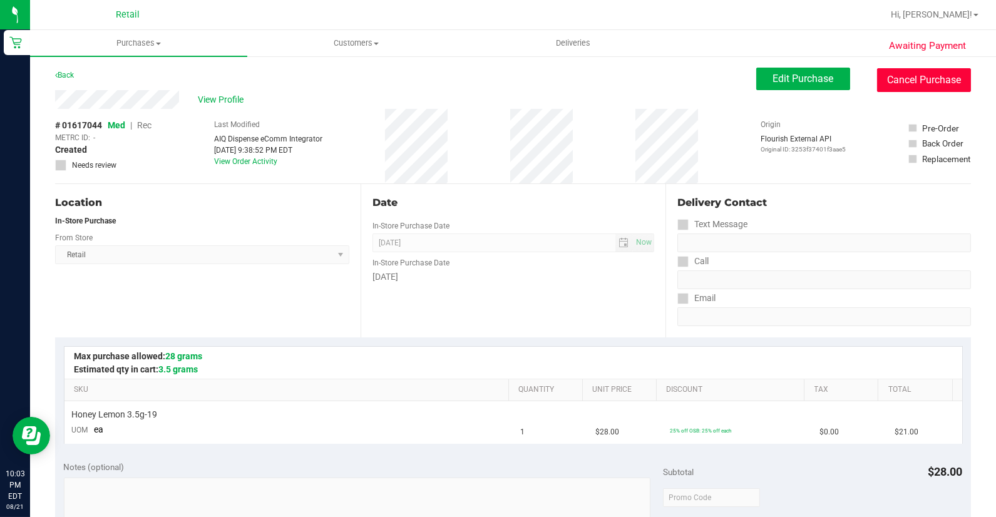
click at [893, 77] on button "Cancel Purchase" at bounding box center [924, 80] width 94 height 24
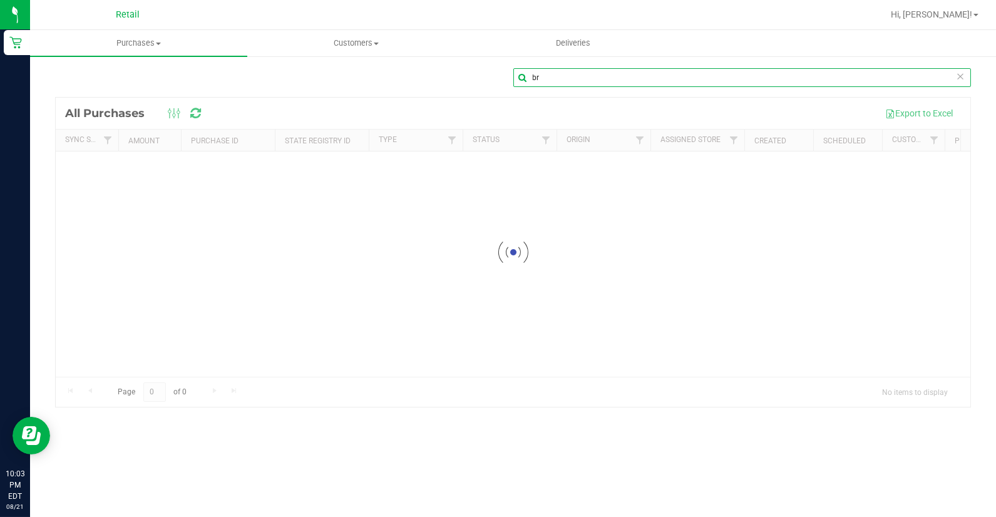
type input "b"
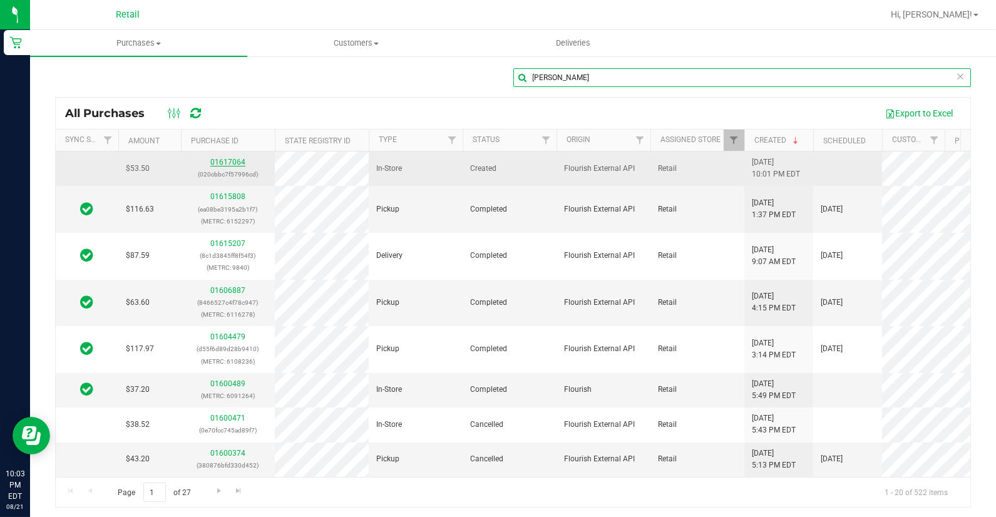
type input "[PERSON_NAME]"
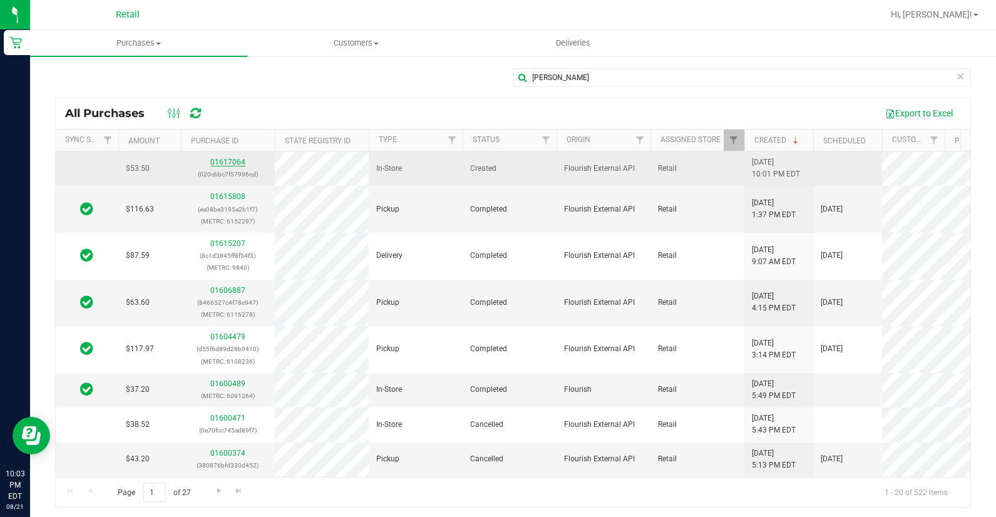
click at [227, 166] on link "01617064" at bounding box center [227, 162] width 35 height 9
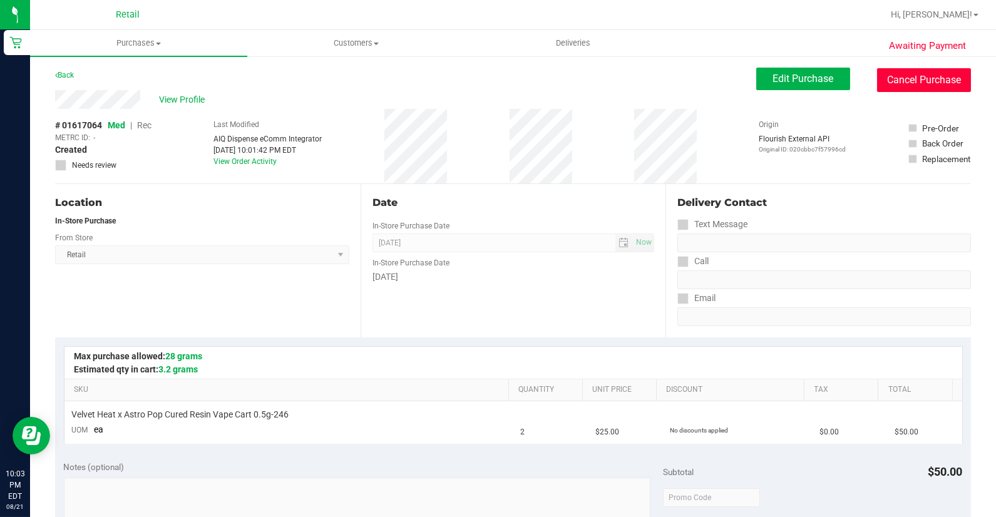
click at [914, 71] on button "Cancel Purchase" at bounding box center [924, 80] width 94 height 24
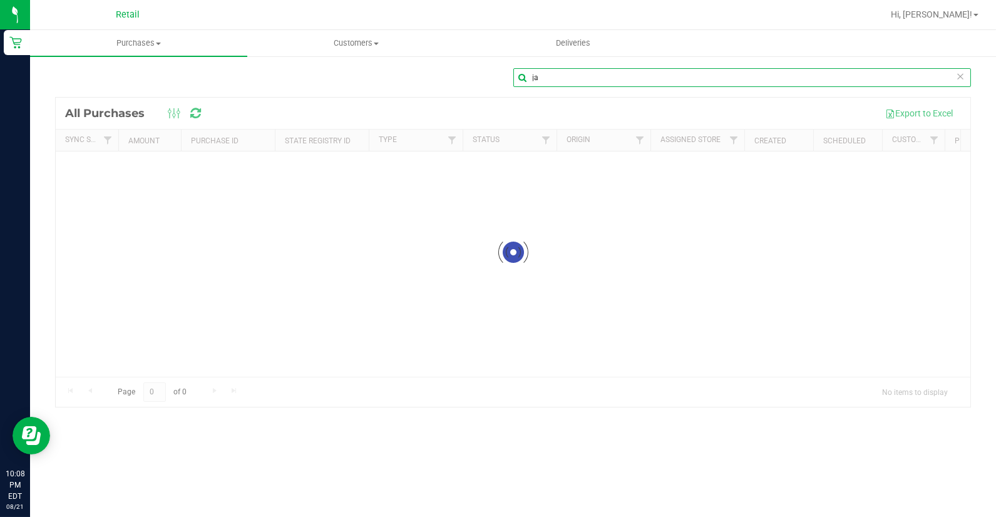
type input "j"
type input "[PERSON_NAME]"
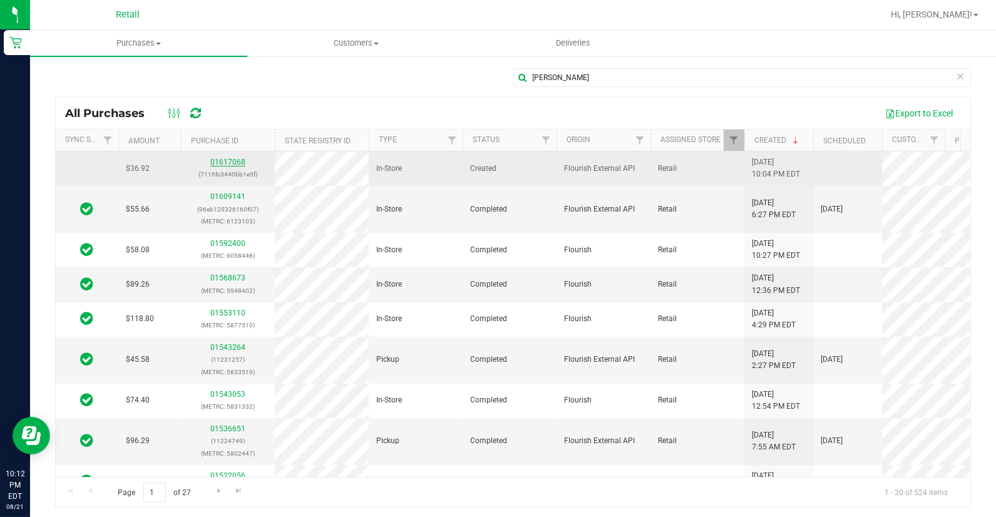
click at [224, 162] on link "01617068" at bounding box center [227, 162] width 35 height 9
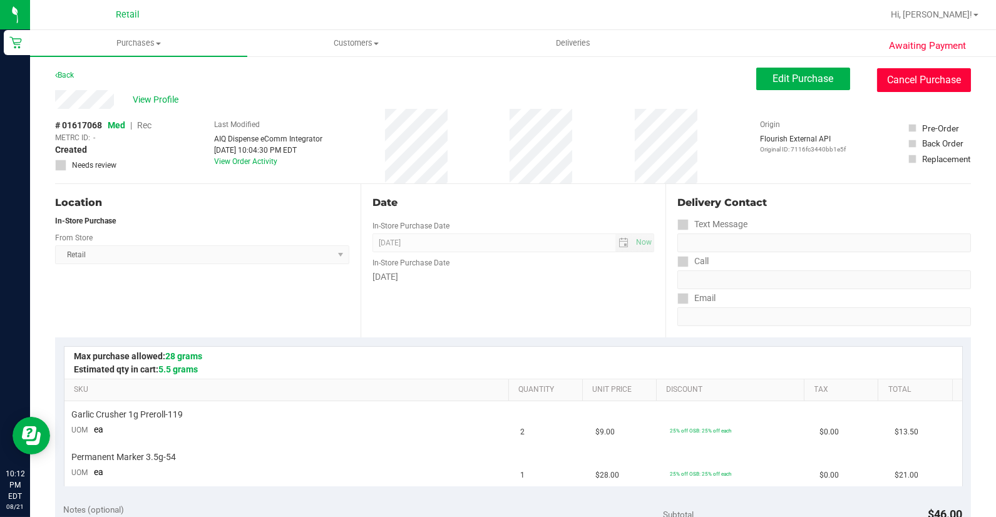
click at [894, 80] on button "Cancel Purchase" at bounding box center [924, 80] width 94 height 24
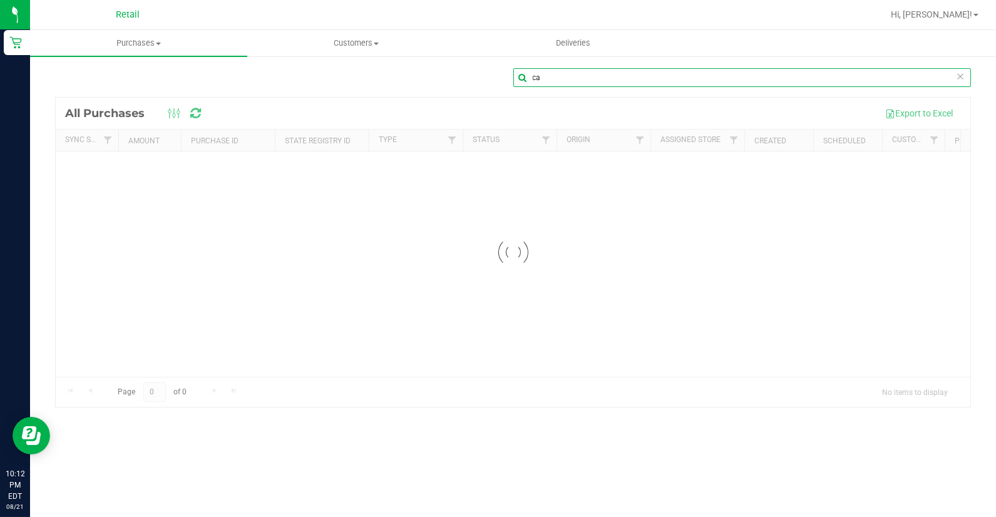
type input "c"
type input "[PERSON_NAME]"
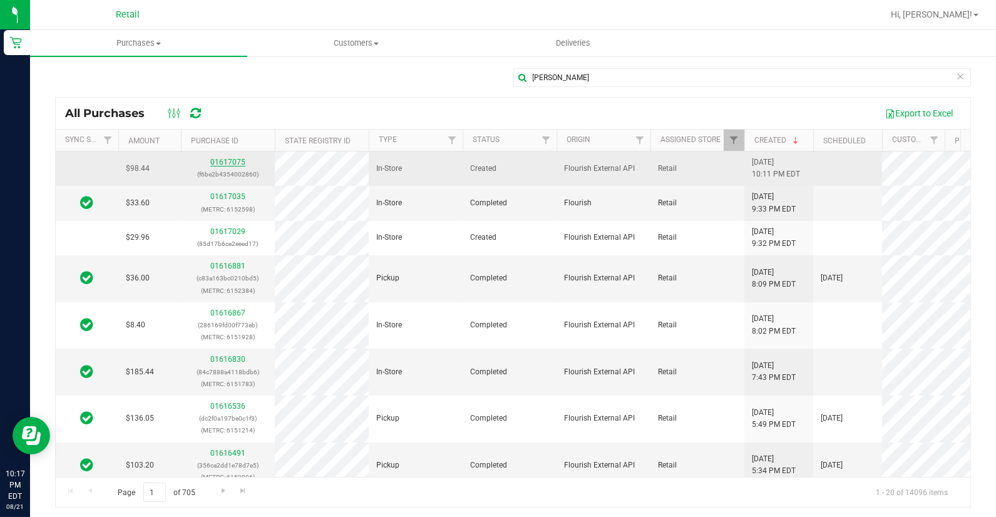
click at [220, 163] on link "01617075" at bounding box center [227, 162] width 35 height 9
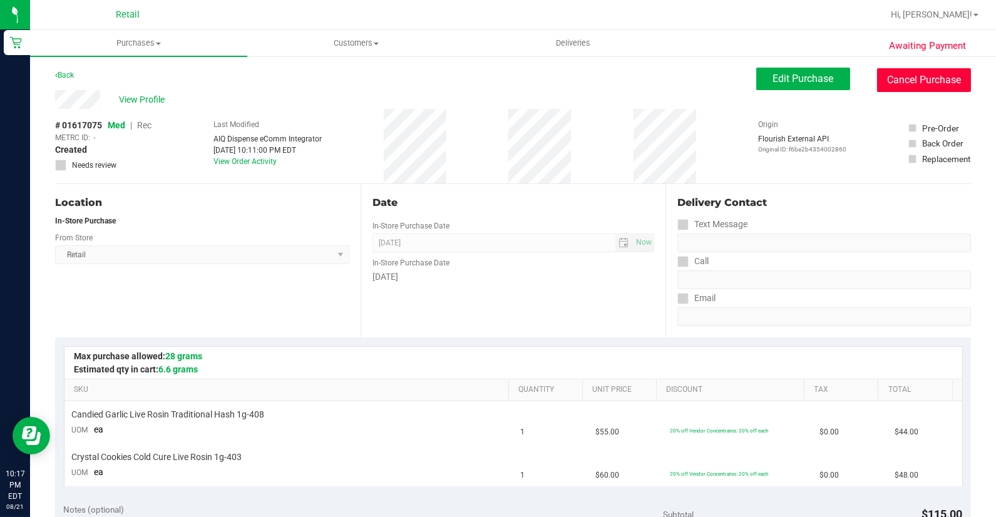
drag, startPoint x: 917, startPoint y: 76, endPoint x: 563, endPoint y: 73, distance: 353.8
click at [917, 77] on button "Cancel Purchase" at bounding box center [924, 80] width 94 height 24
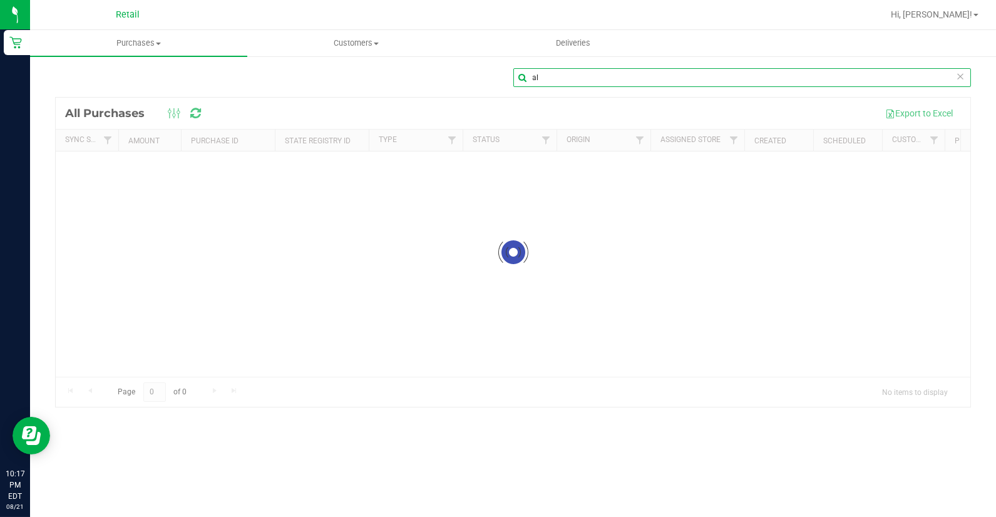
type input "a"
type input "[PERSON_NAME]"
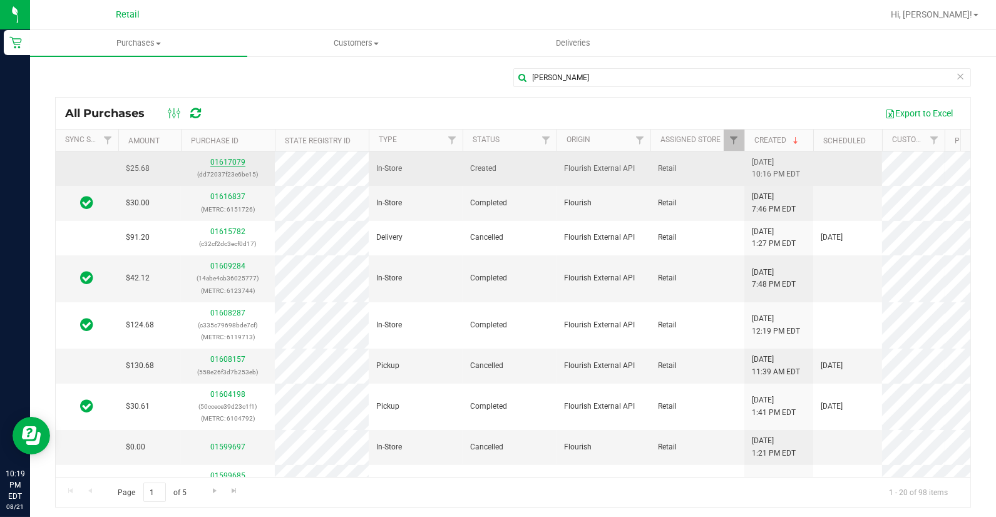
click at [225, 160] on link "01617079" at bounding box center [227, 162] width 35 height 9
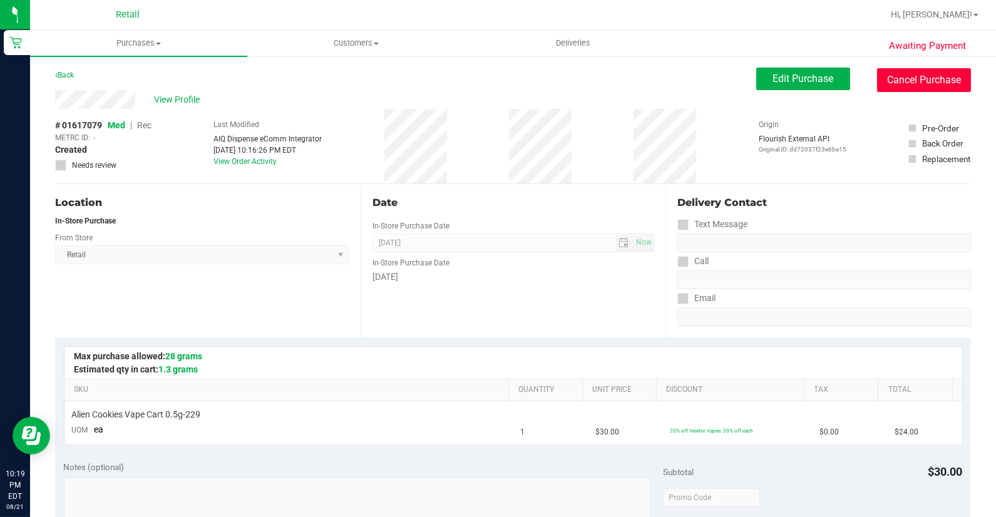
click at [927, 86] on button "Cancel Purchase" at bounding box center [924, 80] width 94 height 24
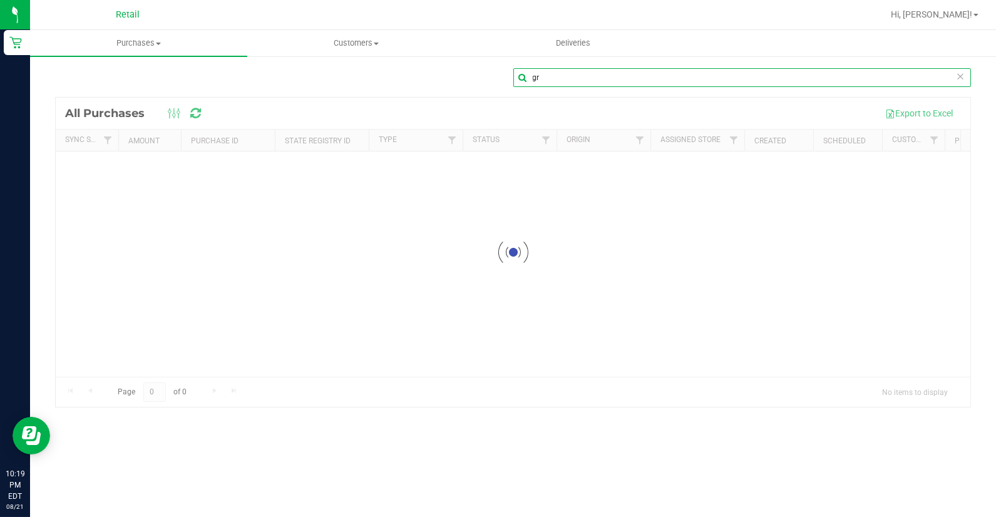
type input "g"
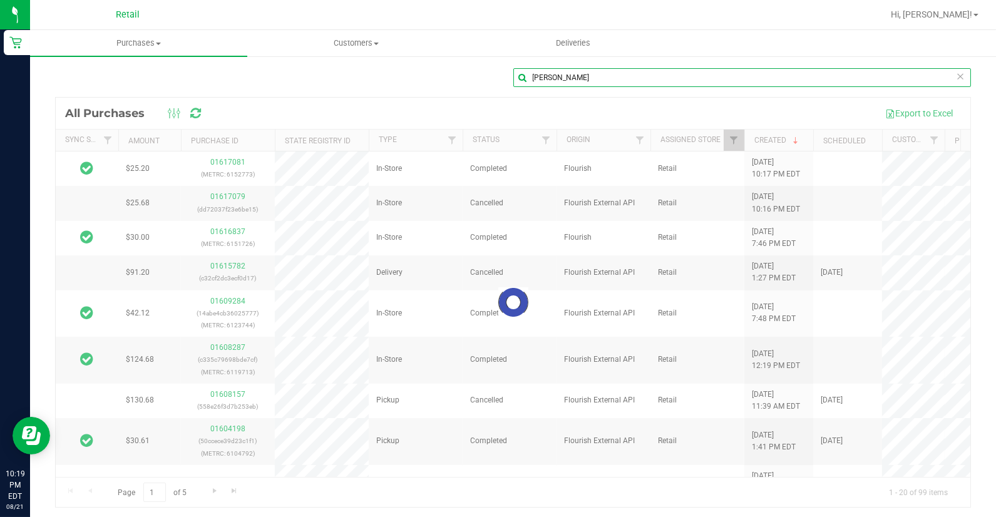
type input "[PERSON_NAME]"
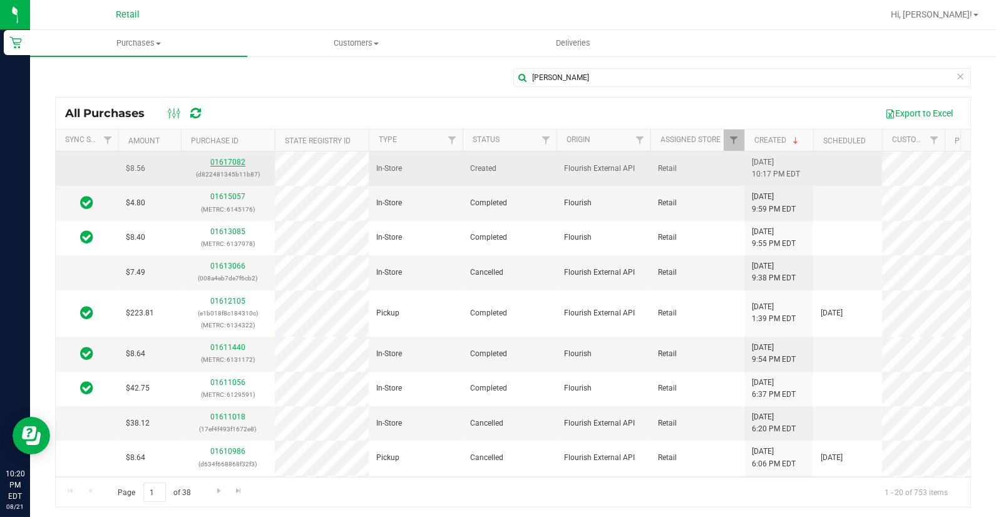
click at [236, 162] on link "01617082" at bounding box center [227, 162] width 35 height 9
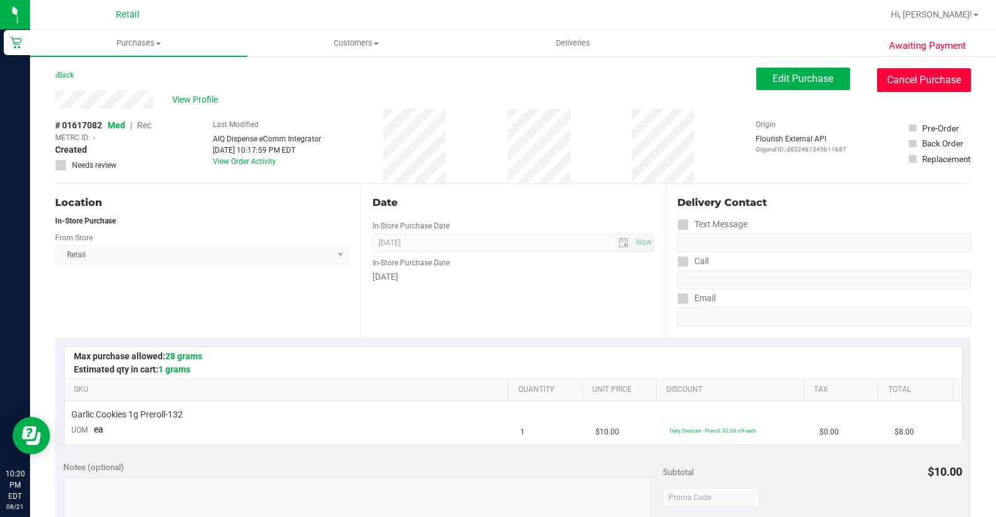
click at [928, 84] on button "Cancel Purchase" at bounding box center [924, 80] width 94 height 24
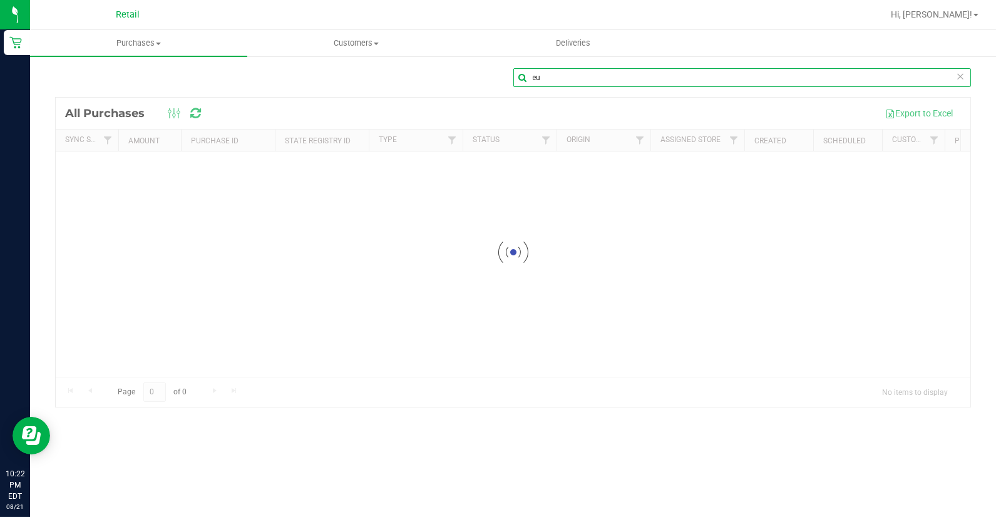
type input "e"
type input "[PERSON_NAME]"
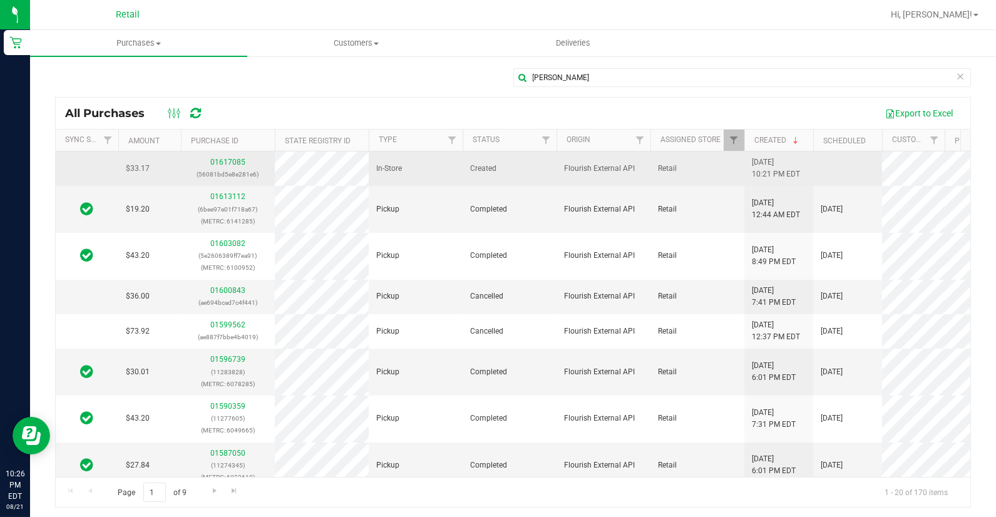
click at [240, 167] on div "01617085 (56081bd5e8e281e6)" at bounding box center [227, 169] width 79 height 24
click at [240, 160] on link "01617085" at bounding box center [227, 162] width 35 height 9
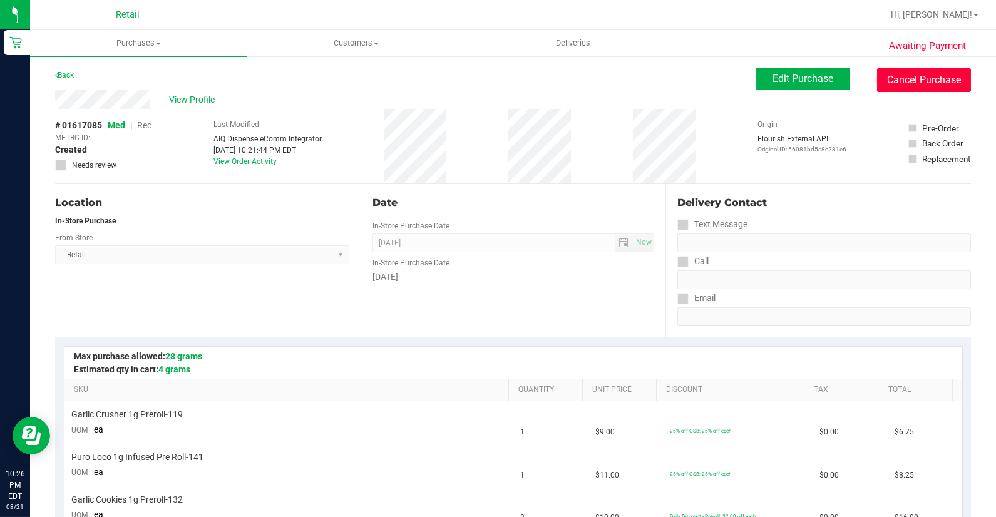
click at [933, 84] on button "Cancel Purchase" at bounding box center [924, 80] width 94 height 24
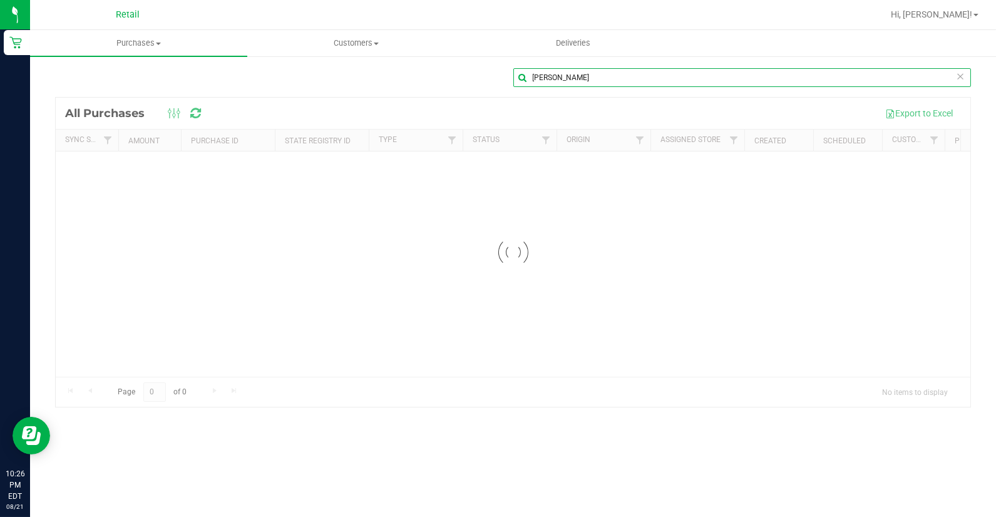
click at [630, 79] on input "[PERSON_NAME]" at bounding box center [742, 77] width 458 height 19
type input "j"
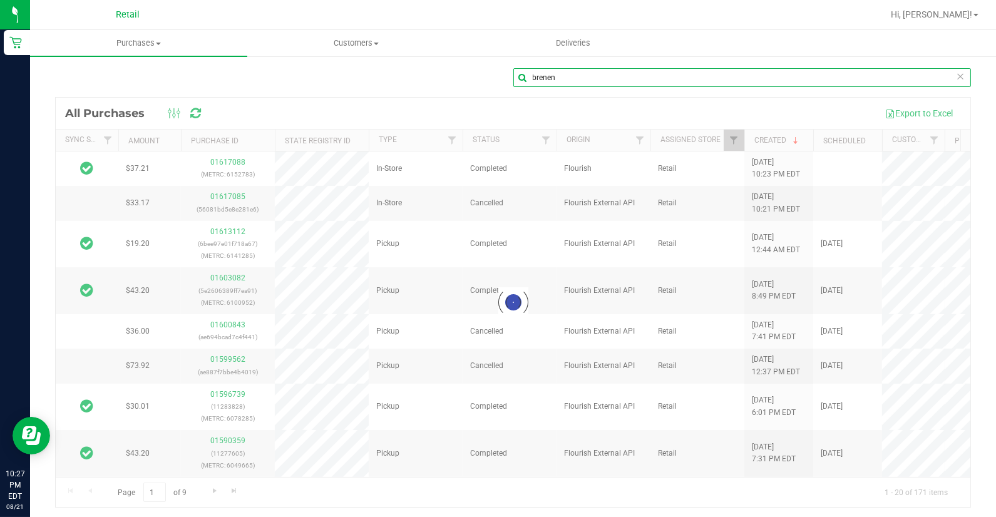
type input "brenen"
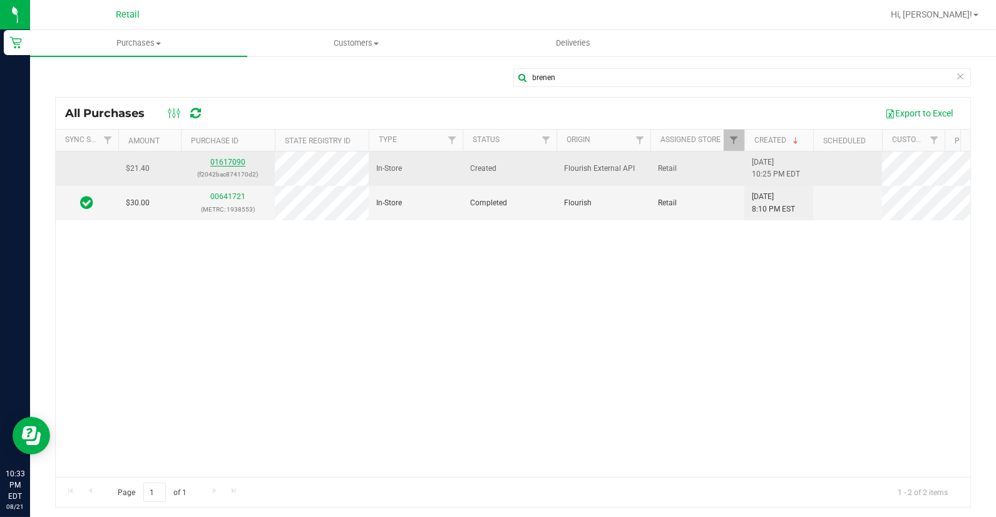
click at [216, 161] on link "01617090" at bounding box center [227, 162] width 35 height 9
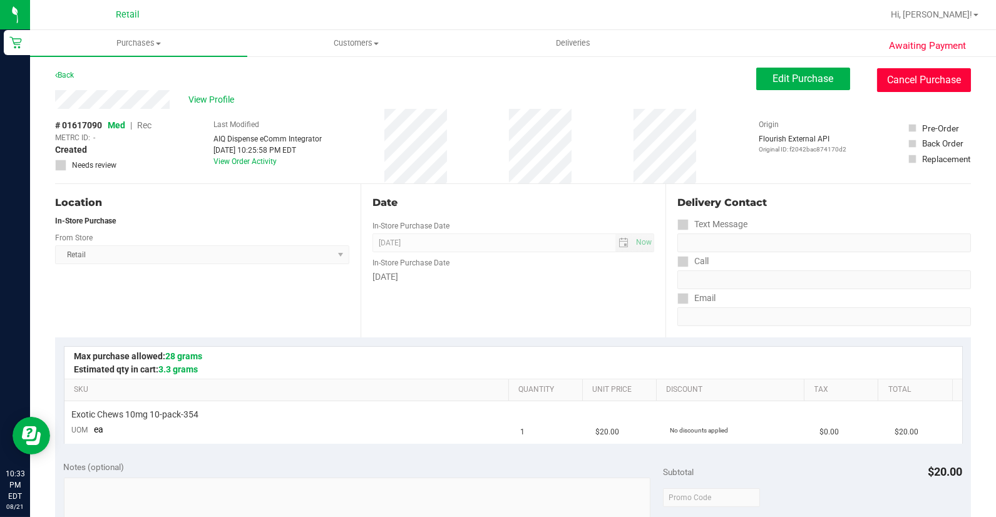
click at [877, 78] on button "Cancel Purchase" at bounding box center [924, 80] width 94 height 24
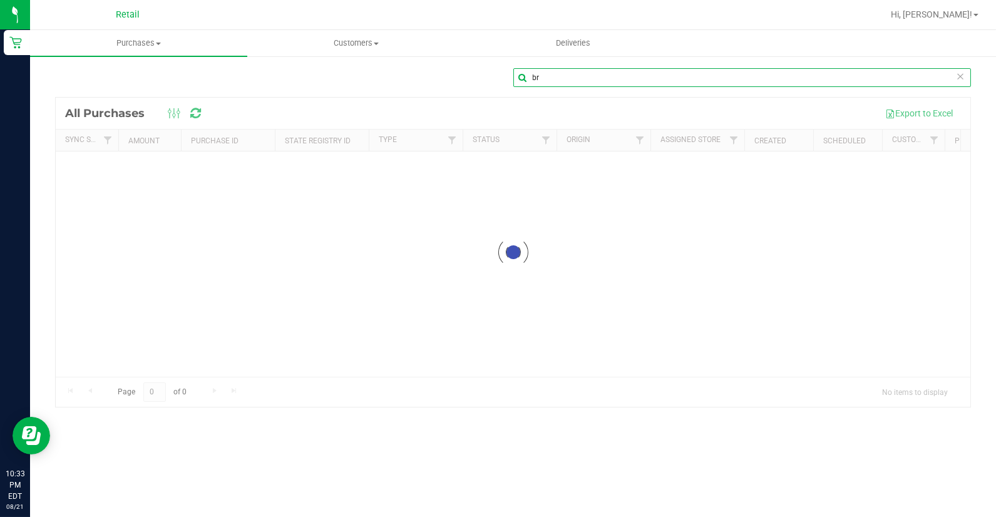
type input "b"
type input "[PERSON_NAME]"
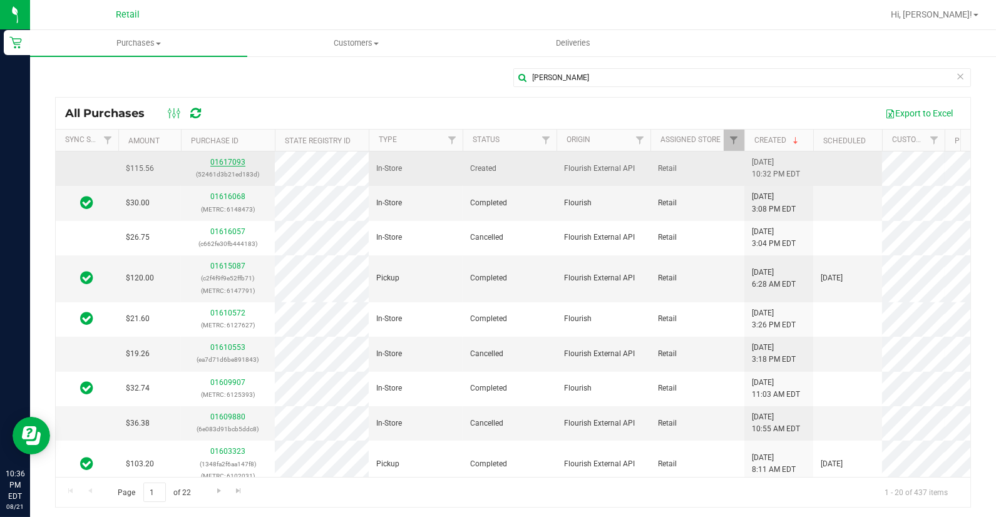
click at [230, 162] on link "01617093" at bounding box center [227, 162] width 35 height 9
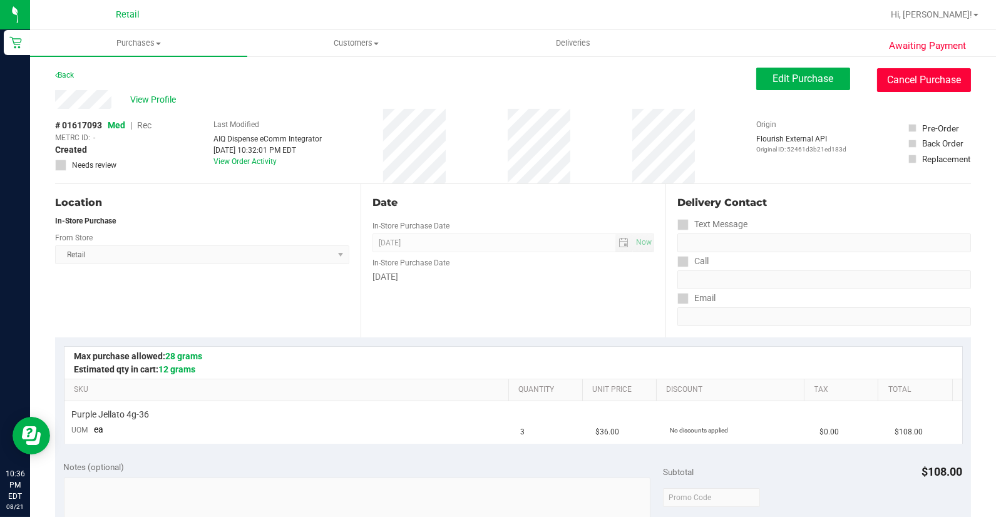
click at [918, 80] on button "Cancel Purchase" at bounding box center [924, 80] width 94 height 24
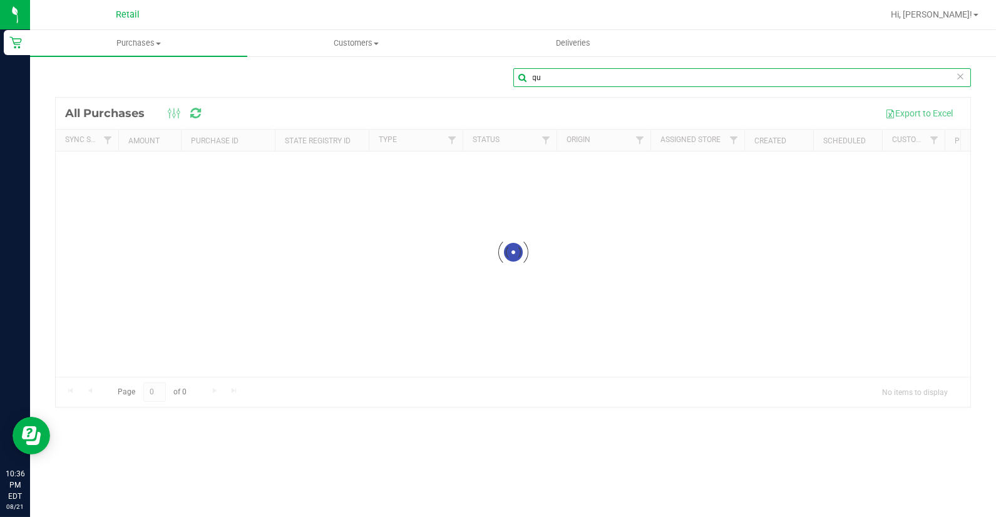
type input "q"
type input "[PERSON_NAME]"
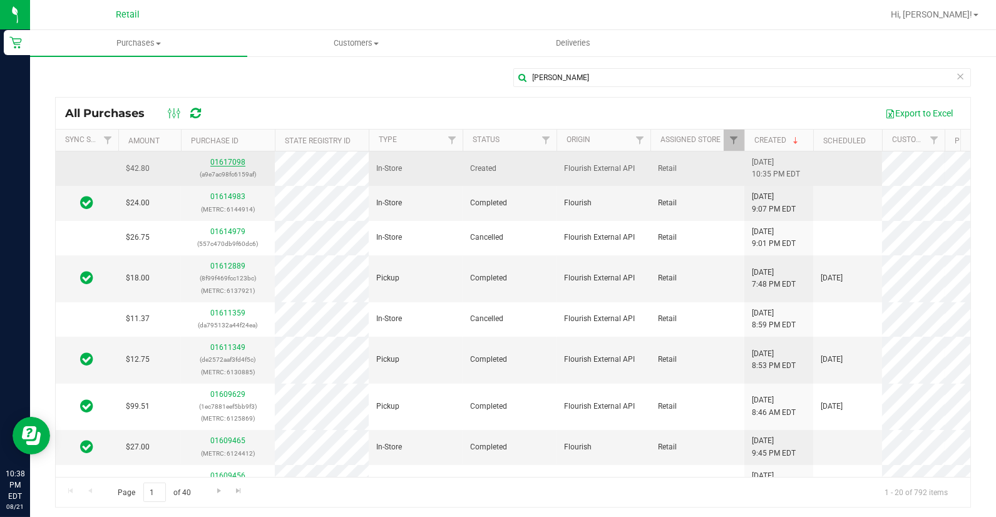
click at [232, 158] on link "01617098" at bounding box center [227, 162] width 35 height 9
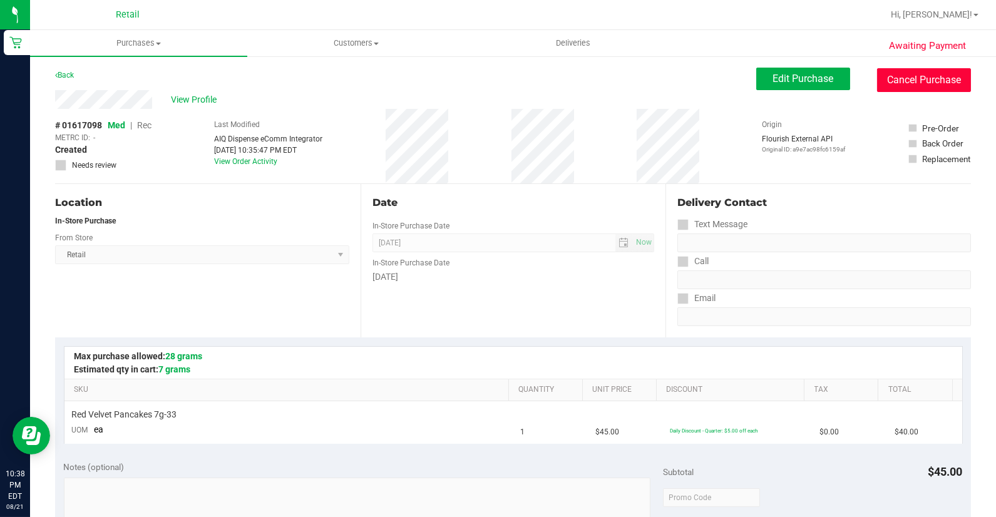
click at [924, 86] on button "Cancel Purchase" at bounding box center [924, 80] width 94 height 24
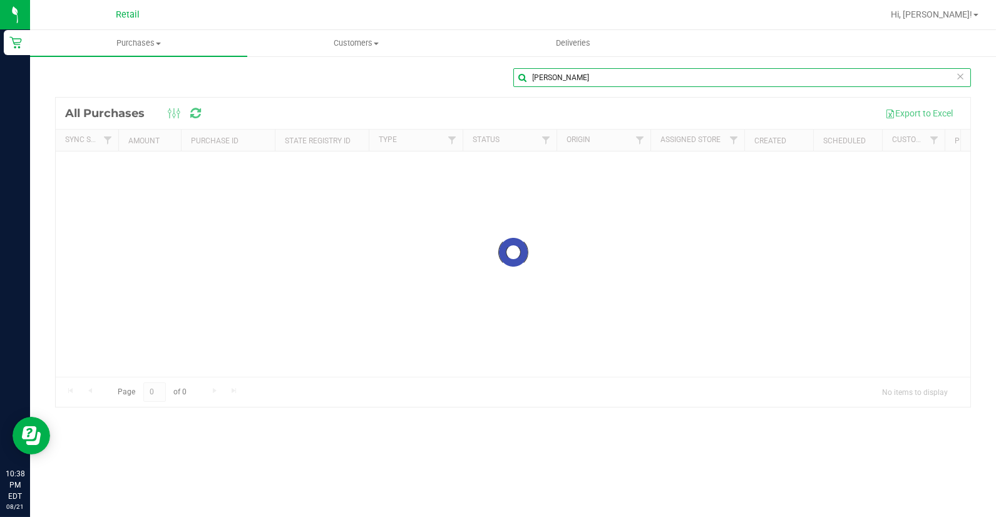
click at [595, 82] on input "[PERSON_NAME]" at bounding box center [742, 77] width 458 height 19
type input "d"
type input "orion"
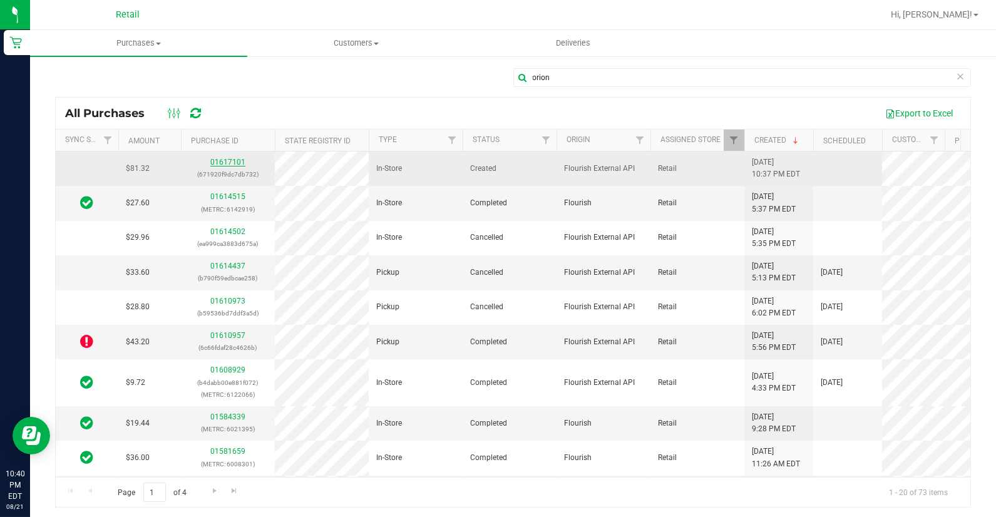
click at [227, 161] on link "01617101" at bounding box center [227, 162] width 35 height 9
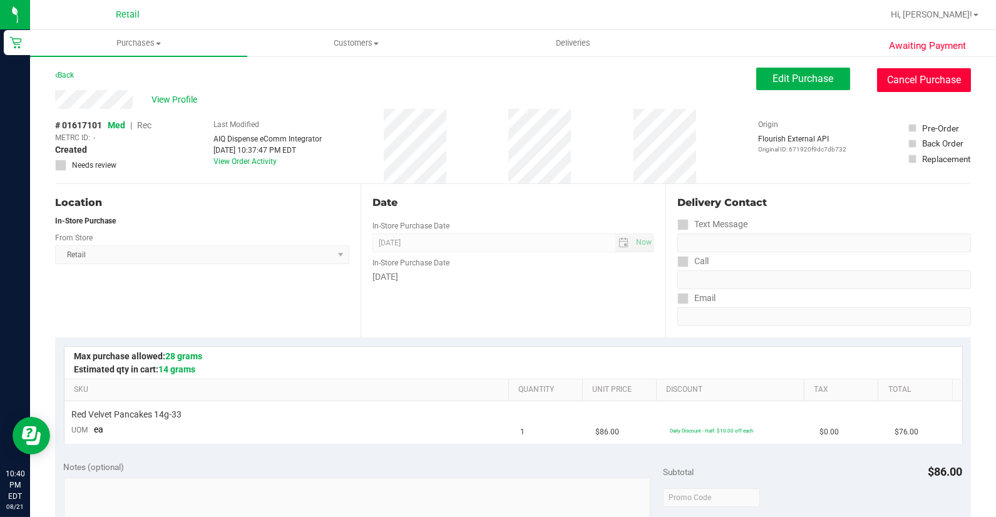
click at [910, 86] on button "Cancel Purchase" at bounding box center [924, 80] width 94 height 24
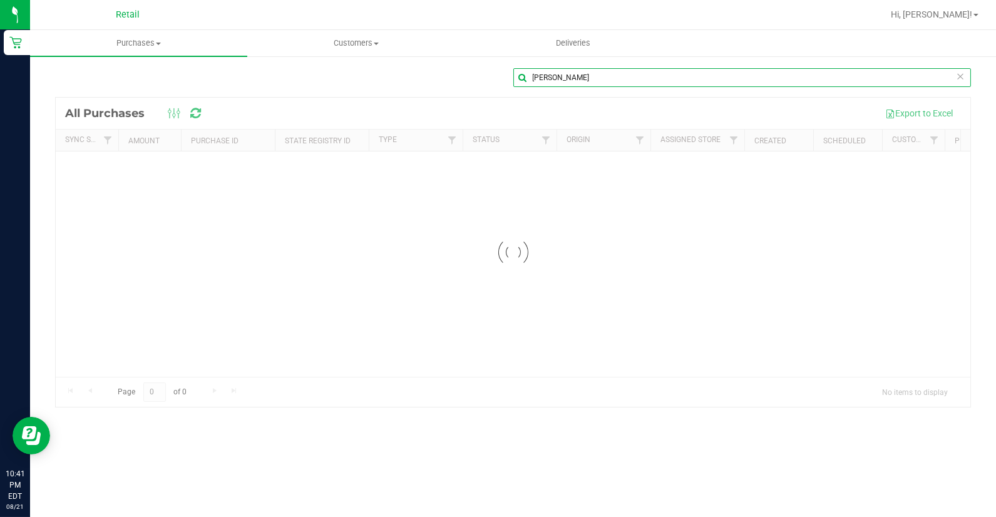
type input "[PERSON_NAME]"
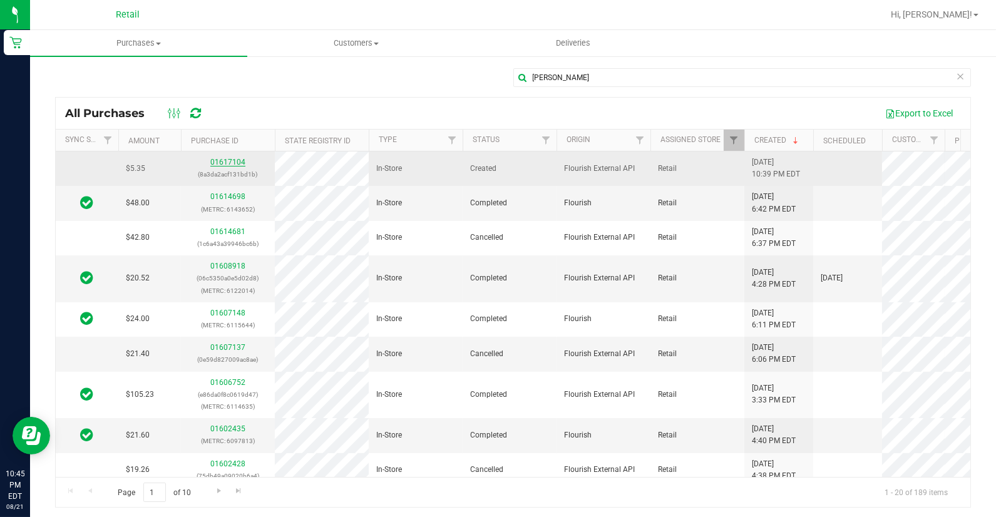
click at [217, 158] on link "01617104" at bounding box center [227, 162] width 35 height 9
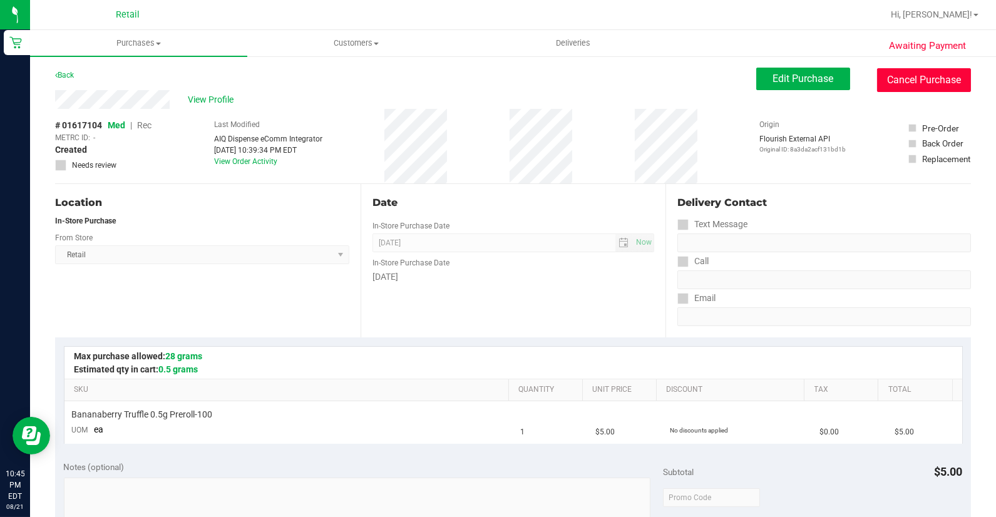
click at [877, 78] on button "Cancel Purchase" at bounding box center [924, 80] width 94 height 24
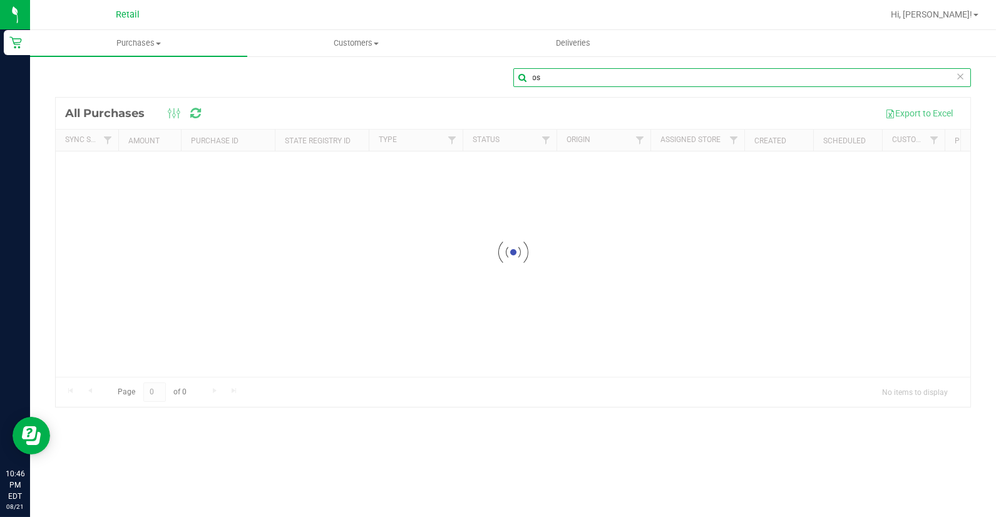
type input "o"
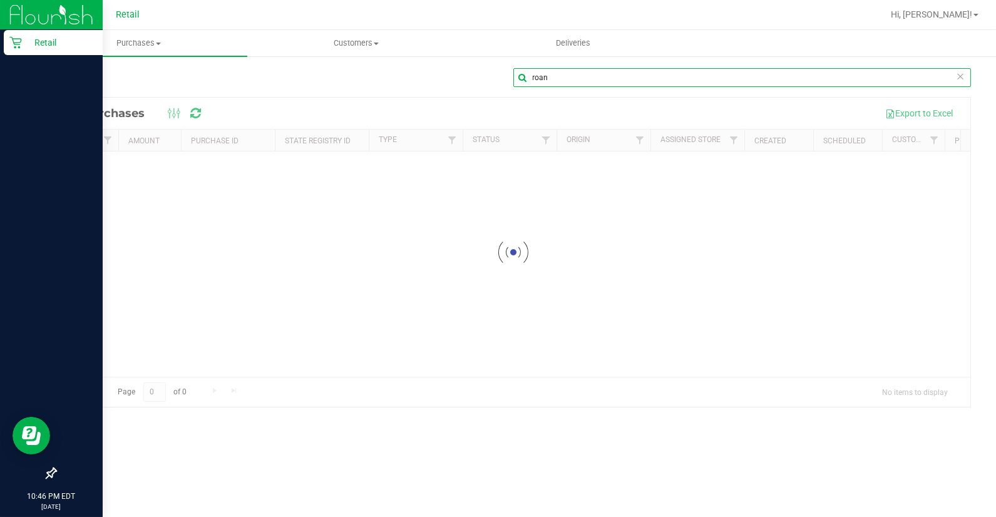
type input "roan"
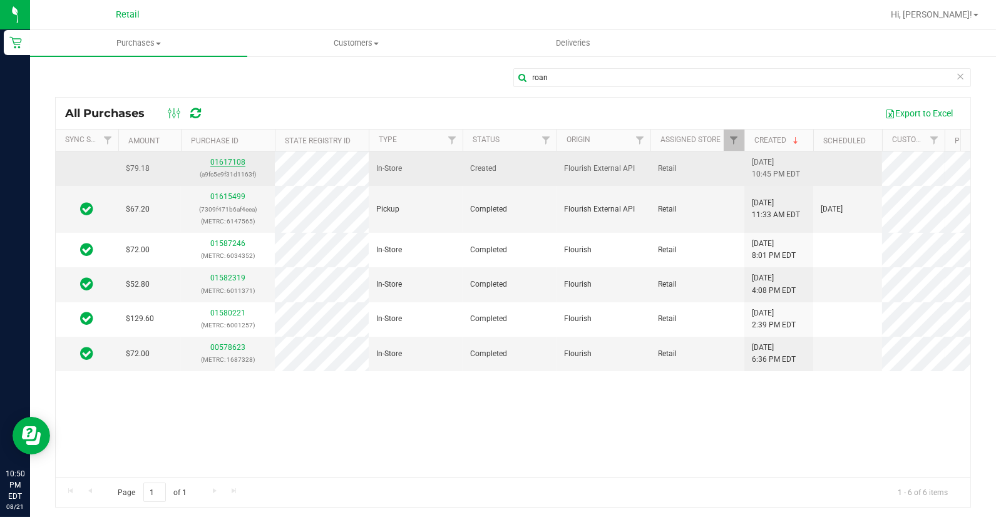
click at [225, 158] on link "01617108" at bounding box center [227, 162] width 35 height 9
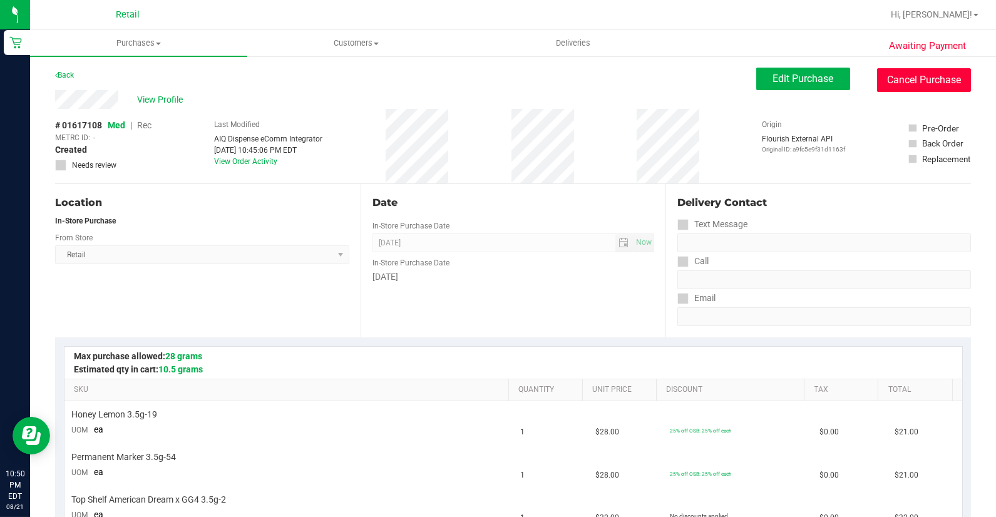
click at [918, 81] on button "Cancel Purchase" at bounding box center [924, 80] width 94 height 24
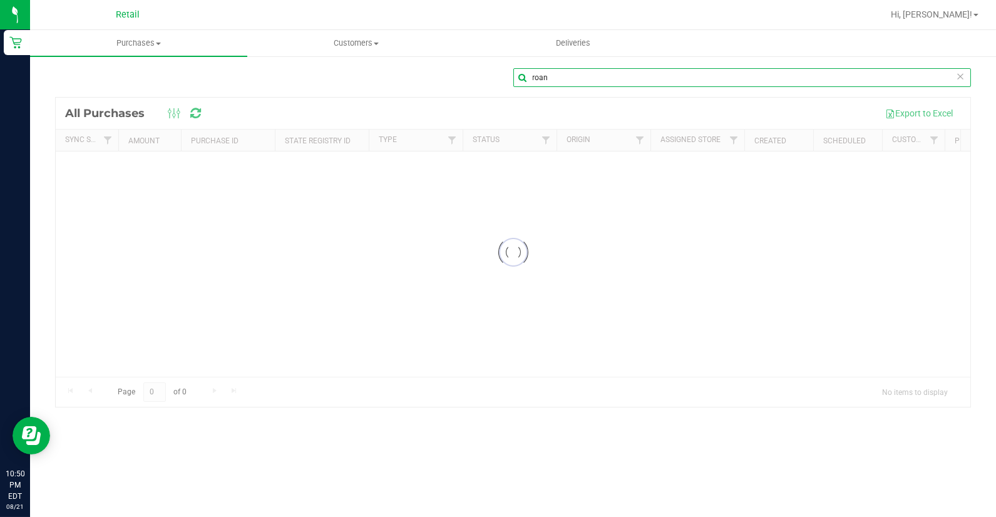
click at [578, 71] on input "roan" at bounding box center [742, 77] width 458 height 19
type input "r"
type input "levi"
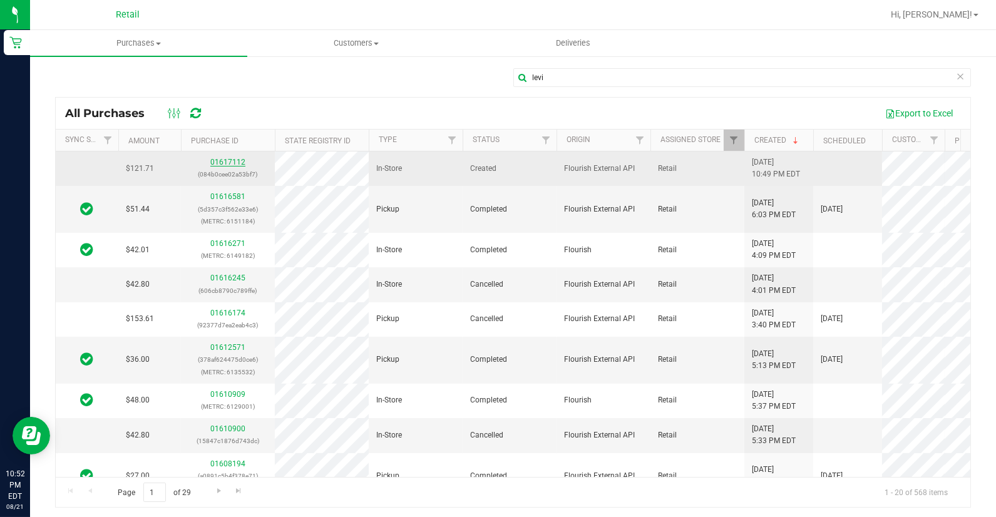
click at [234, 163] on link "01617112" at bounding box center [227, 162] width 35 height 9
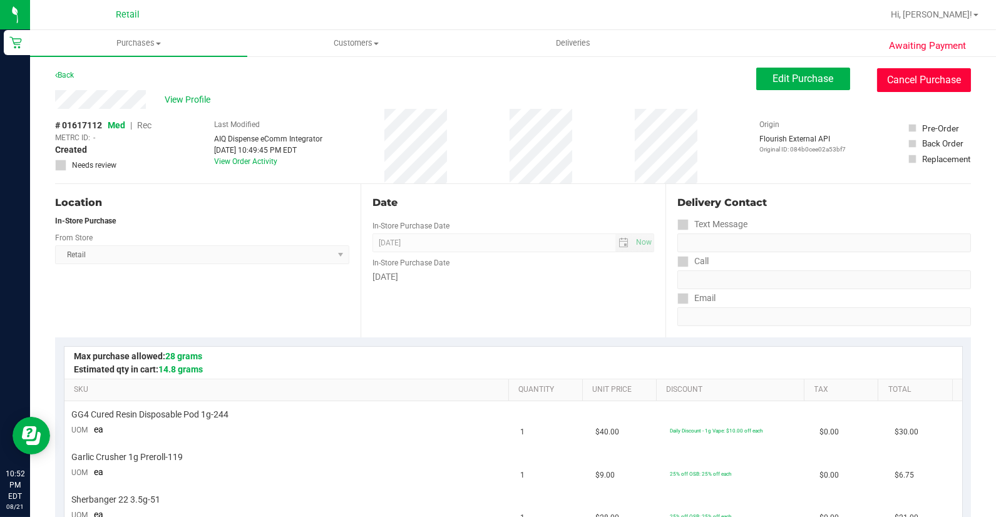
click at [902, 75] on button "Cancel Purchase" at bounding box center [924, 80] width 94 height 24
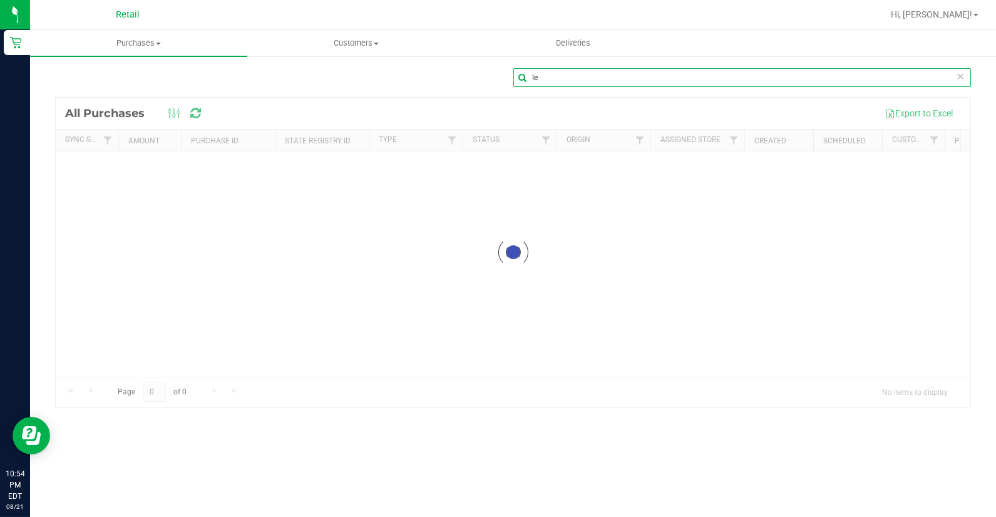
type input "l"
type input "[PERSON_NAME]"
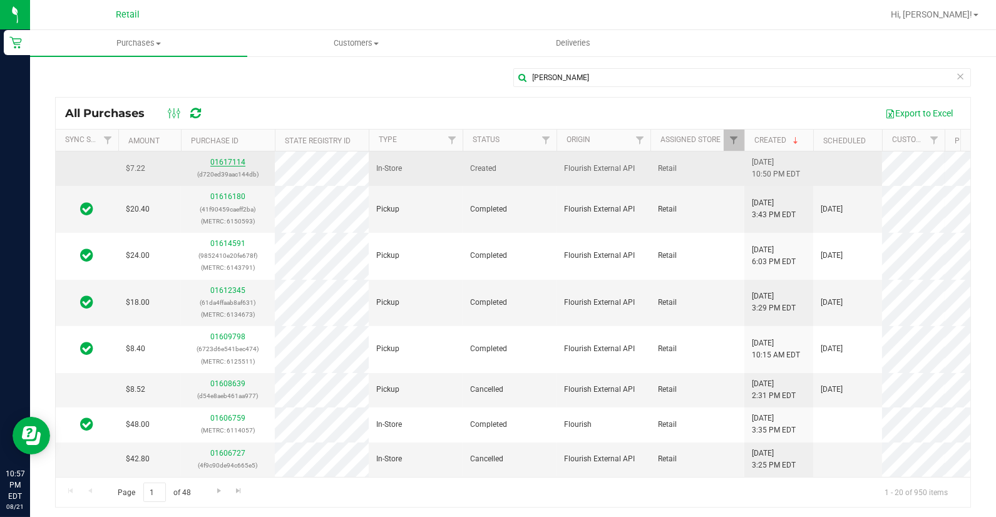
click at [233, 160] on link "01617114" at bounding box center [227, 162] width 35 height 9
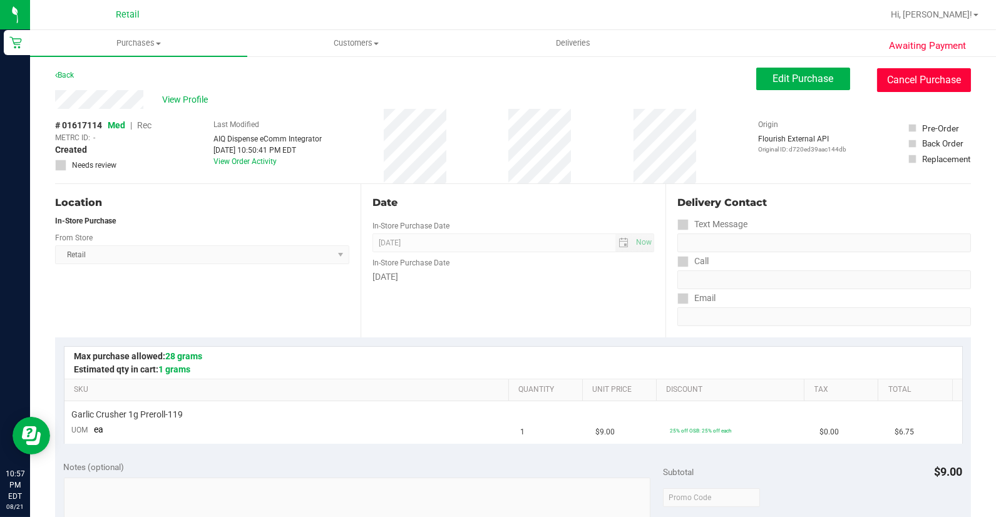
click at [927, 85] on button "Cancel Purchase" at bounding box center [924, 80] width 94 height 24
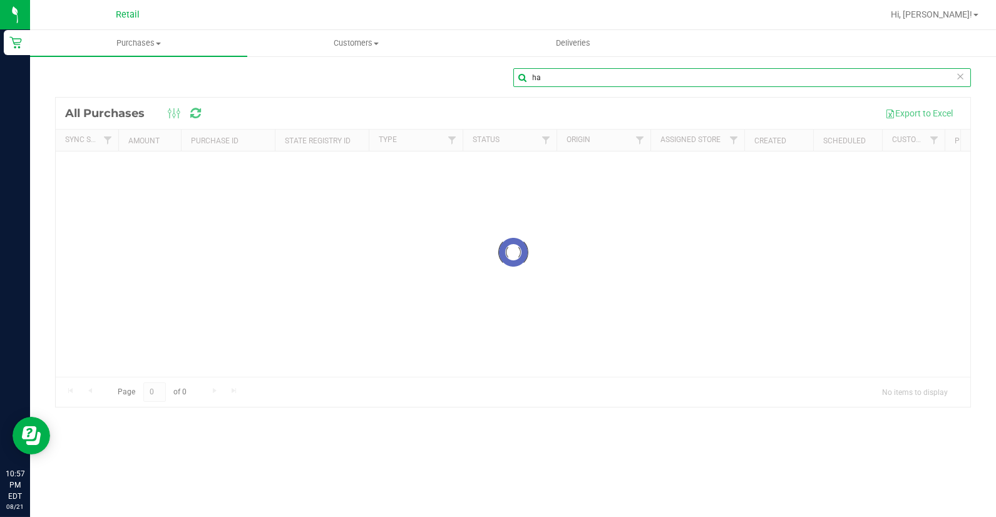
type input "h"
type input "[PERSON_NAME]"
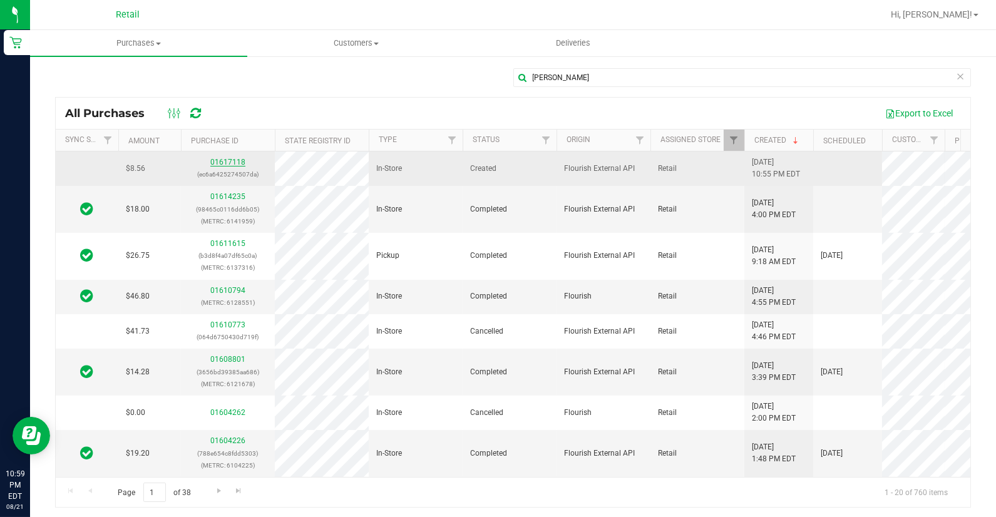
click at [233, 158] on link "01617118" at bounding box center [227, 162] width 35 height 9
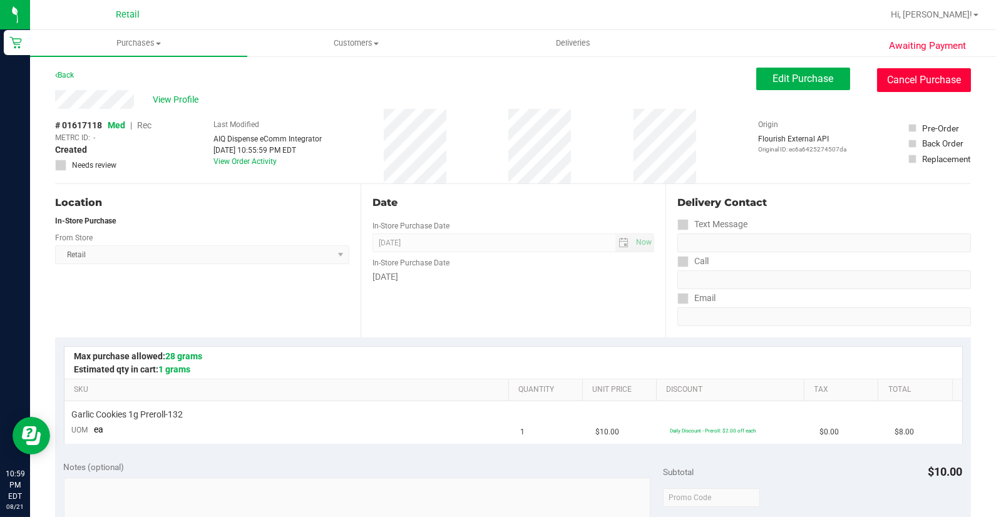
drag, startPoint x: 922, startPoint y: 78, endPoint x: 570, endPoint y: 76, distance: 351.2
click at [922, 78] on button "Cancel Purchase" at bounding box center [924, 80] width 94 height 24
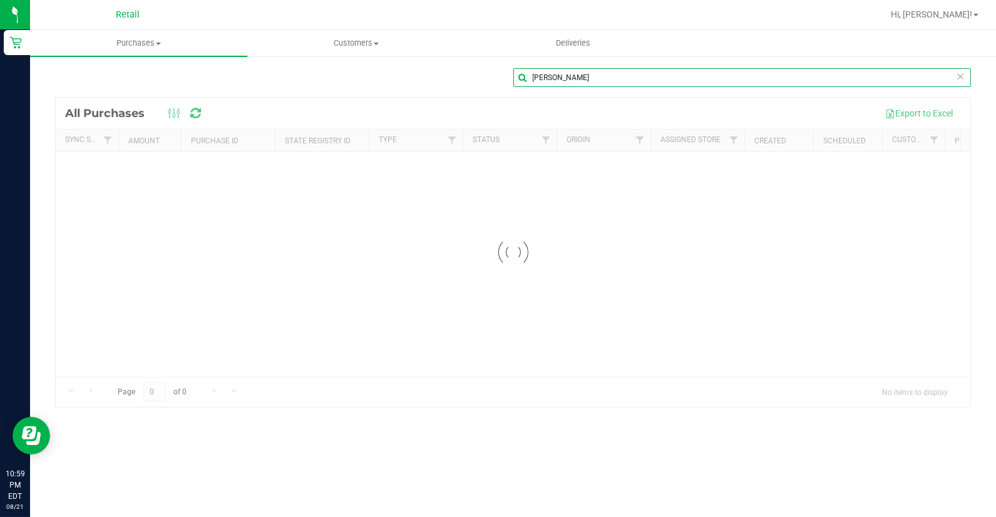
click at [597, 76] on input "[PERSON_NAME]" at bounding box center [742, 77] width 458 height 19
type input "j"
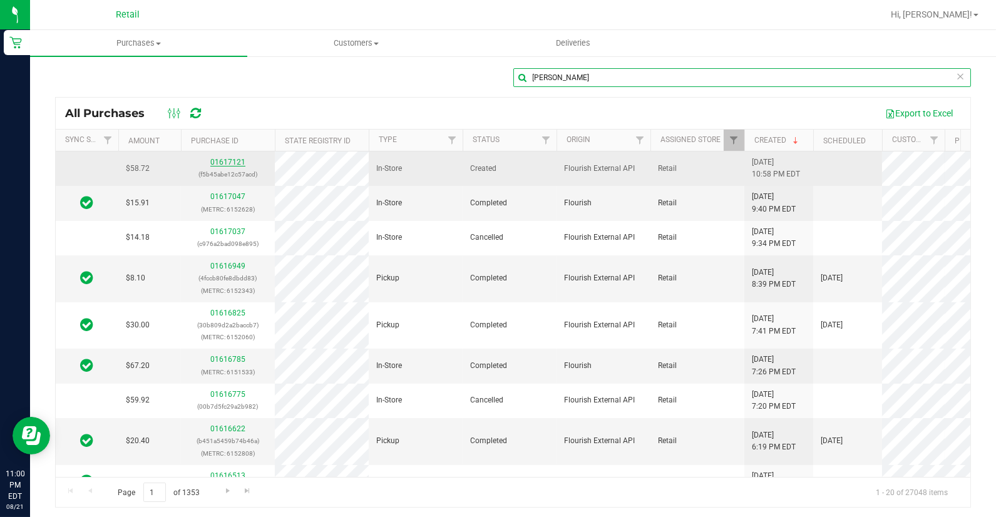
type input "[PERSON_NAME]"
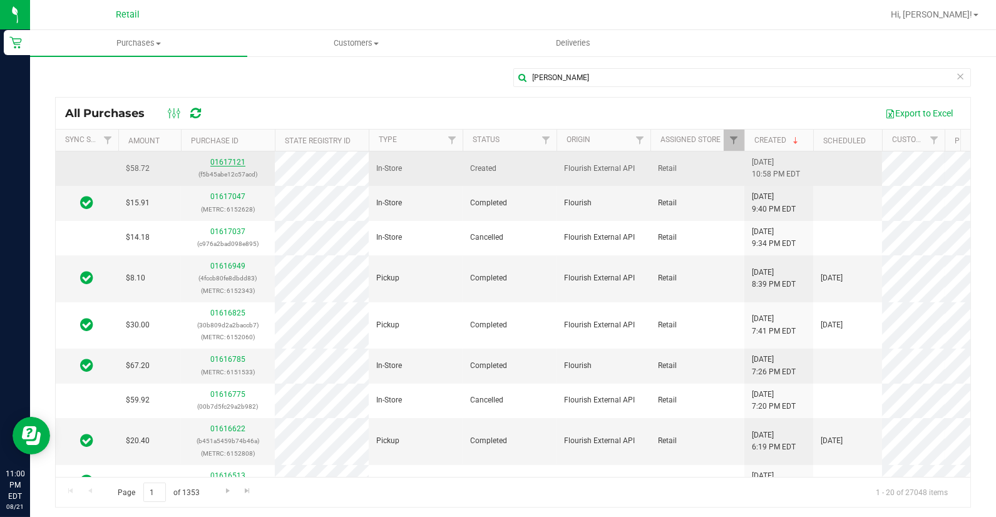
click at [232, 165] on link "01617121" at bounding box center [227, 162] width 35 height 9
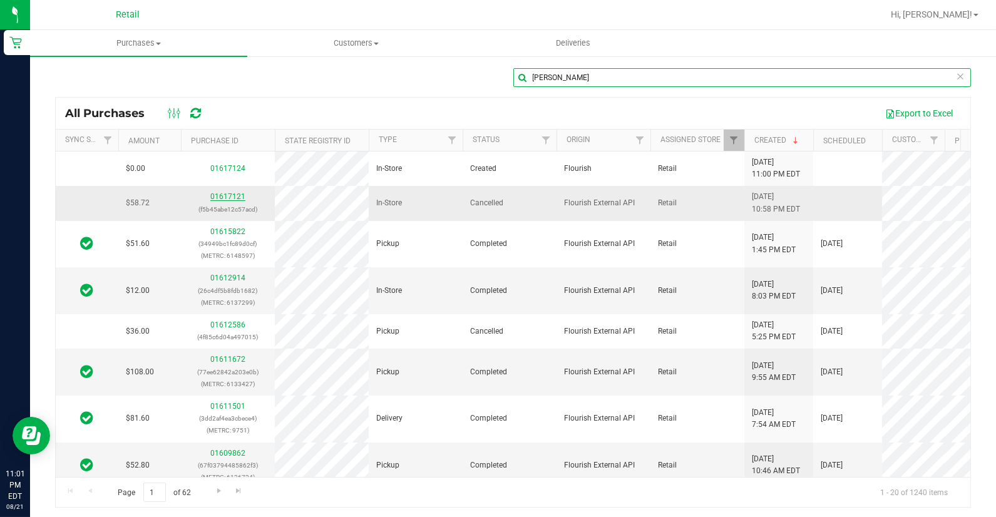
type input "[PERSON_NAME]"
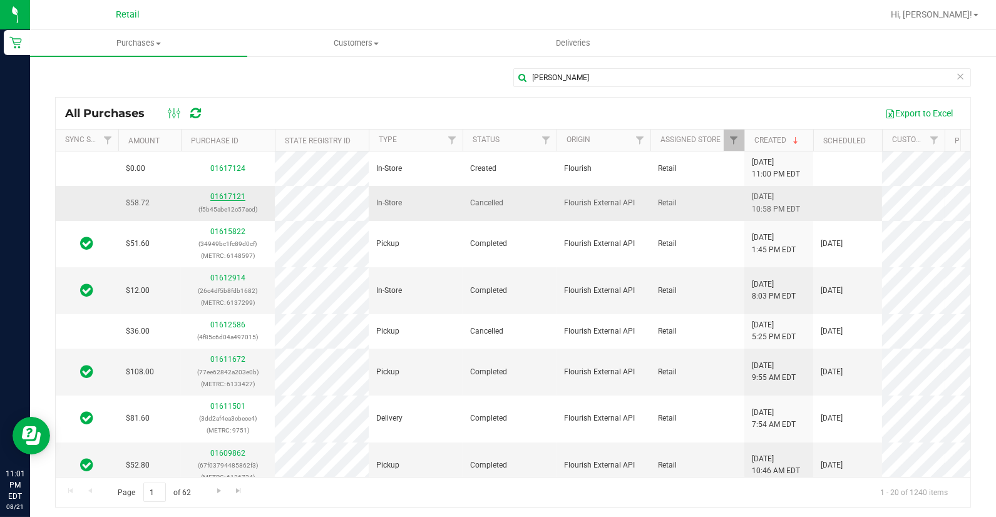
click at [220, 201] on link "01617121" at bounding box center [227, 196] width 35 height 9
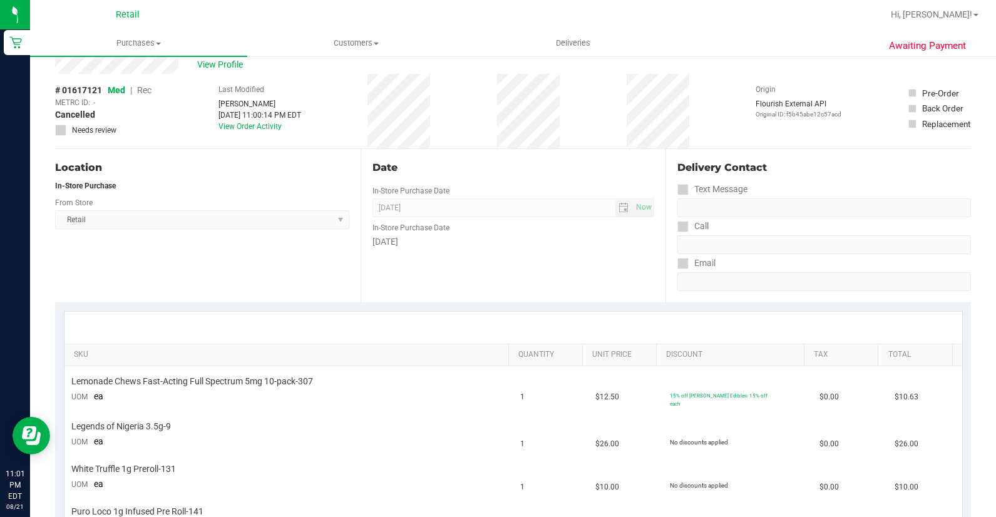
scroll to position [69, 0]
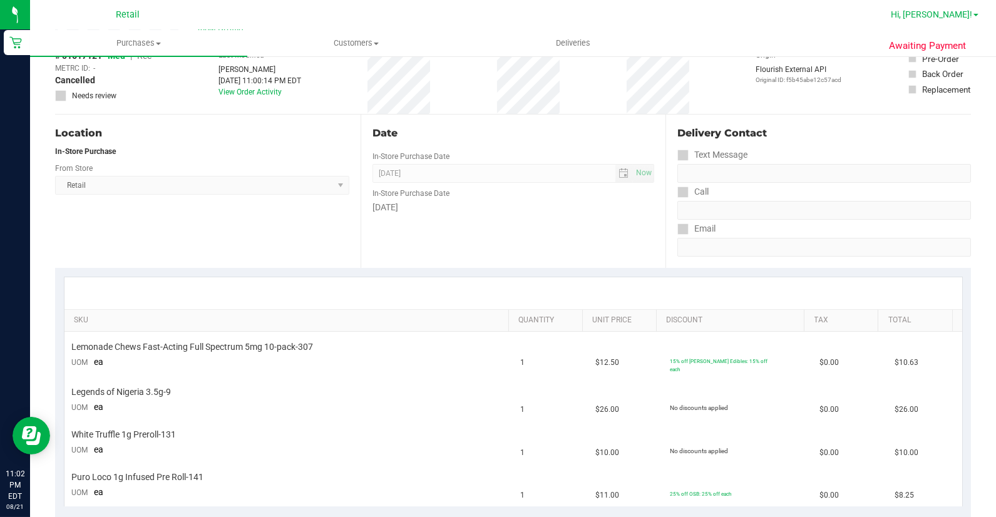
click at [956, 13] on span "Hi, [PERSON_NAME]!" at bounding box center [931, 14] width 81 height 10
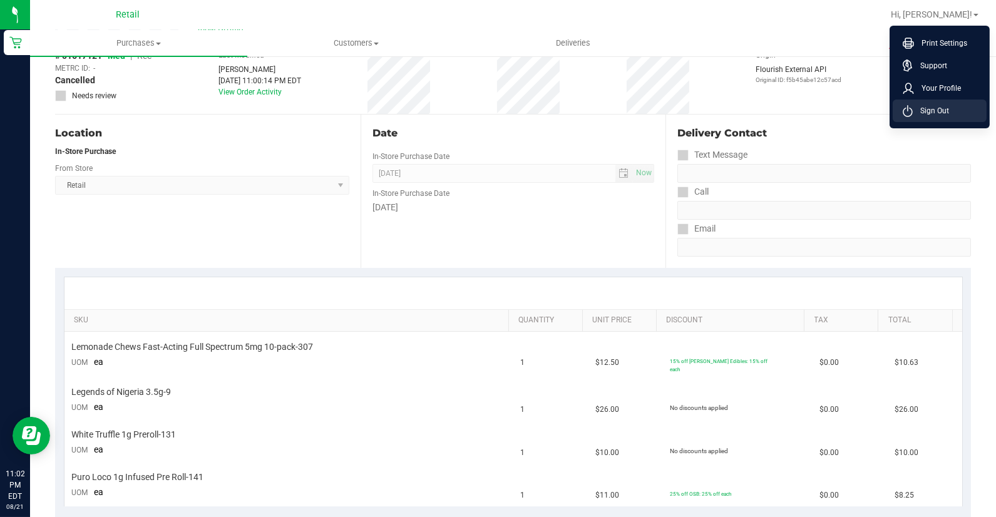
click at [928, 110] on span "Sign Out" at bounding box center [931, 111] width 36 height 13
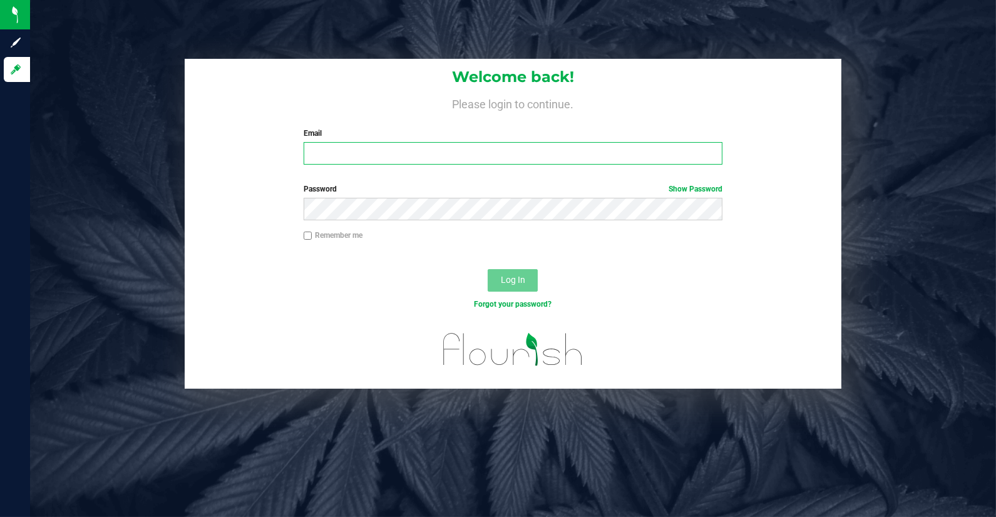
type input "[EMAIL_ADDRESS][DOMAIN_NAME]"
